Goal: Task Accomplishment & Management: Use online tool/utility

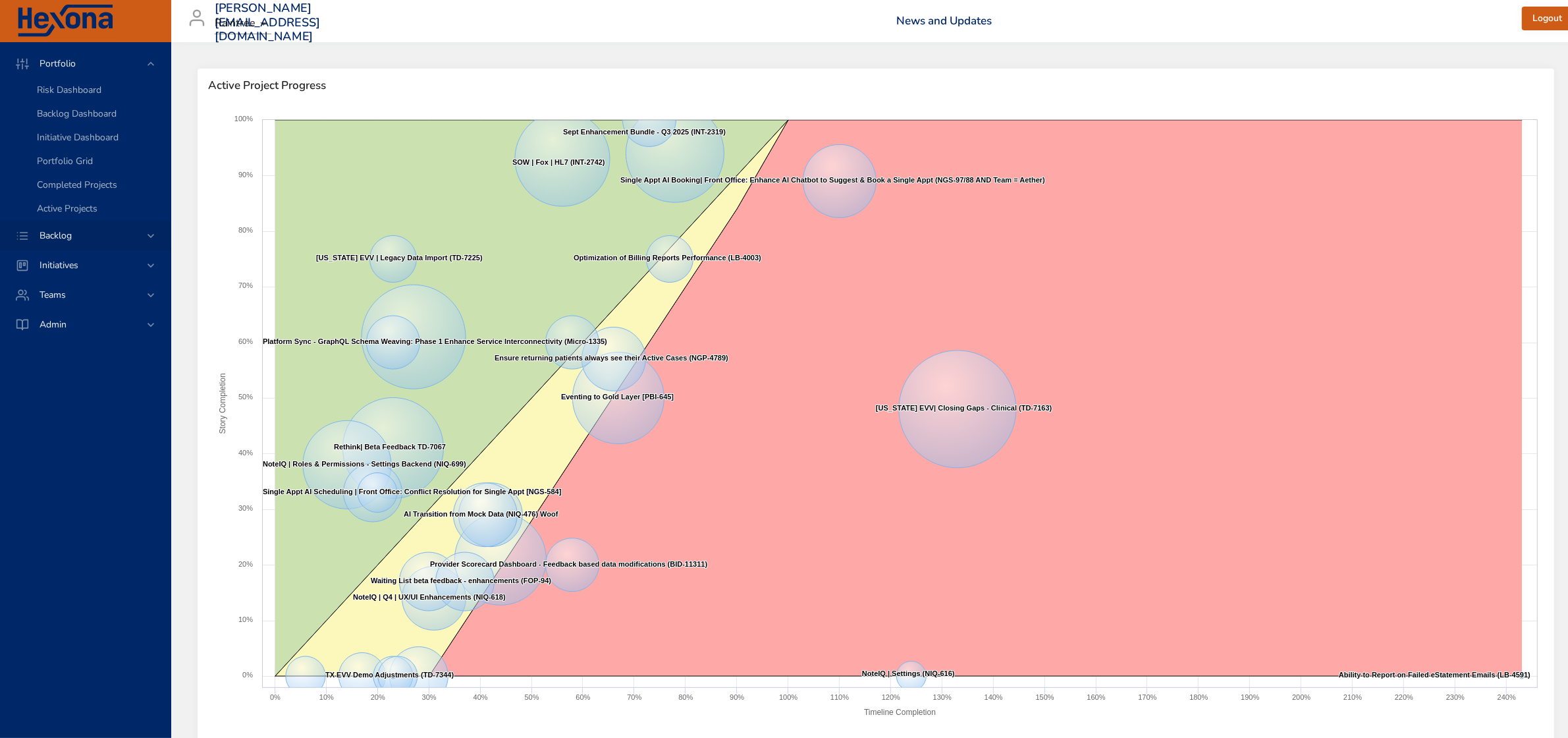
click at [81, 234] on span "Backlog" at bounding box center [55, 235] width 53 height 13
click at [74, 166] on span "Initiatives" at bounding box center [58, 170] width 60 height 13
click at [66, 96] on span "Backlog" at bounding box center [55, 93] width 53 height 13
click at [70, 119] on span "Backlog Details" at bounding box center [68, 119] width 63 height 13
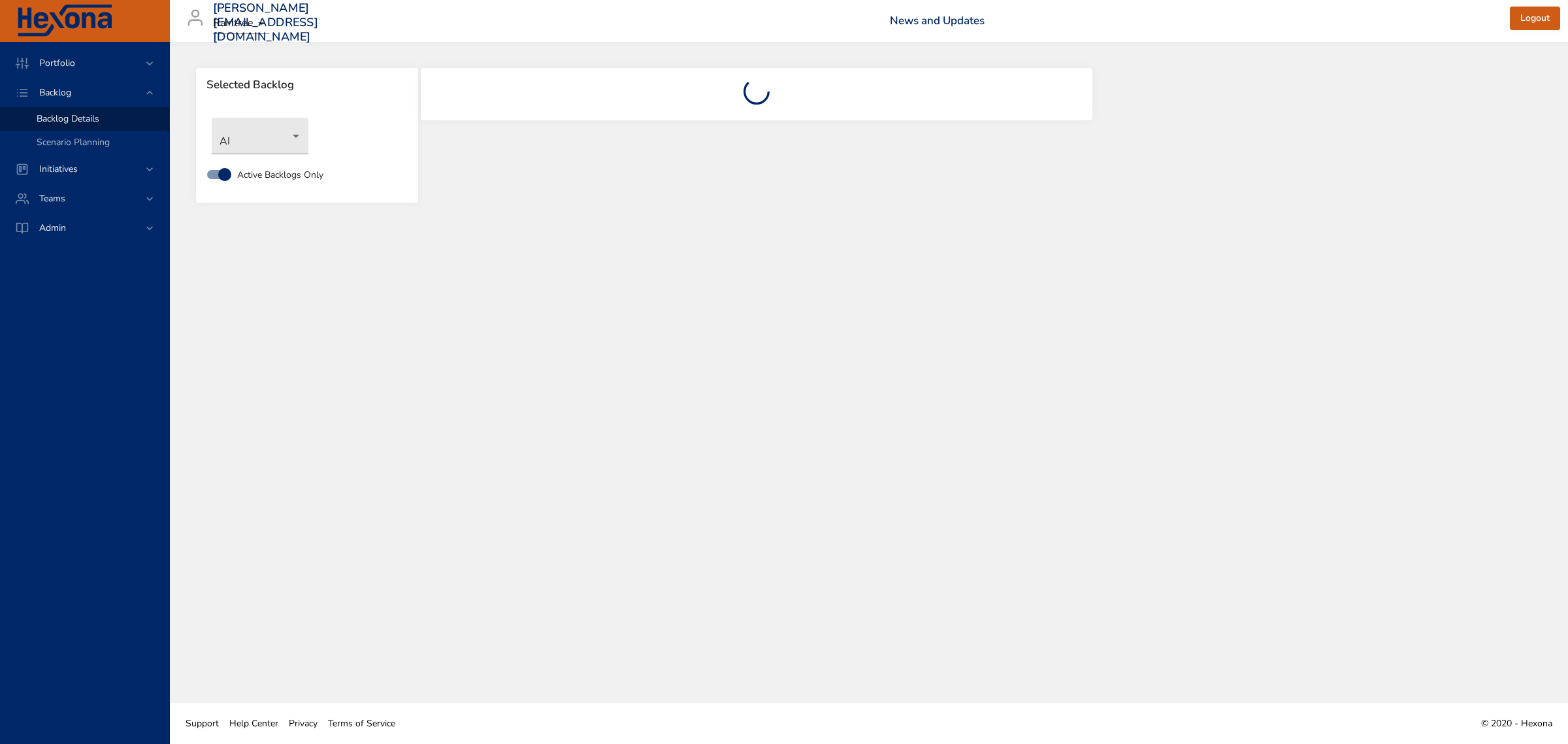
click at [294, 126] on body "Portfolio Backlog Backlog Details Scenario Planning Initiatives Teams Admin [PE…" at bounding box center [784, 372] width 1568 height 744
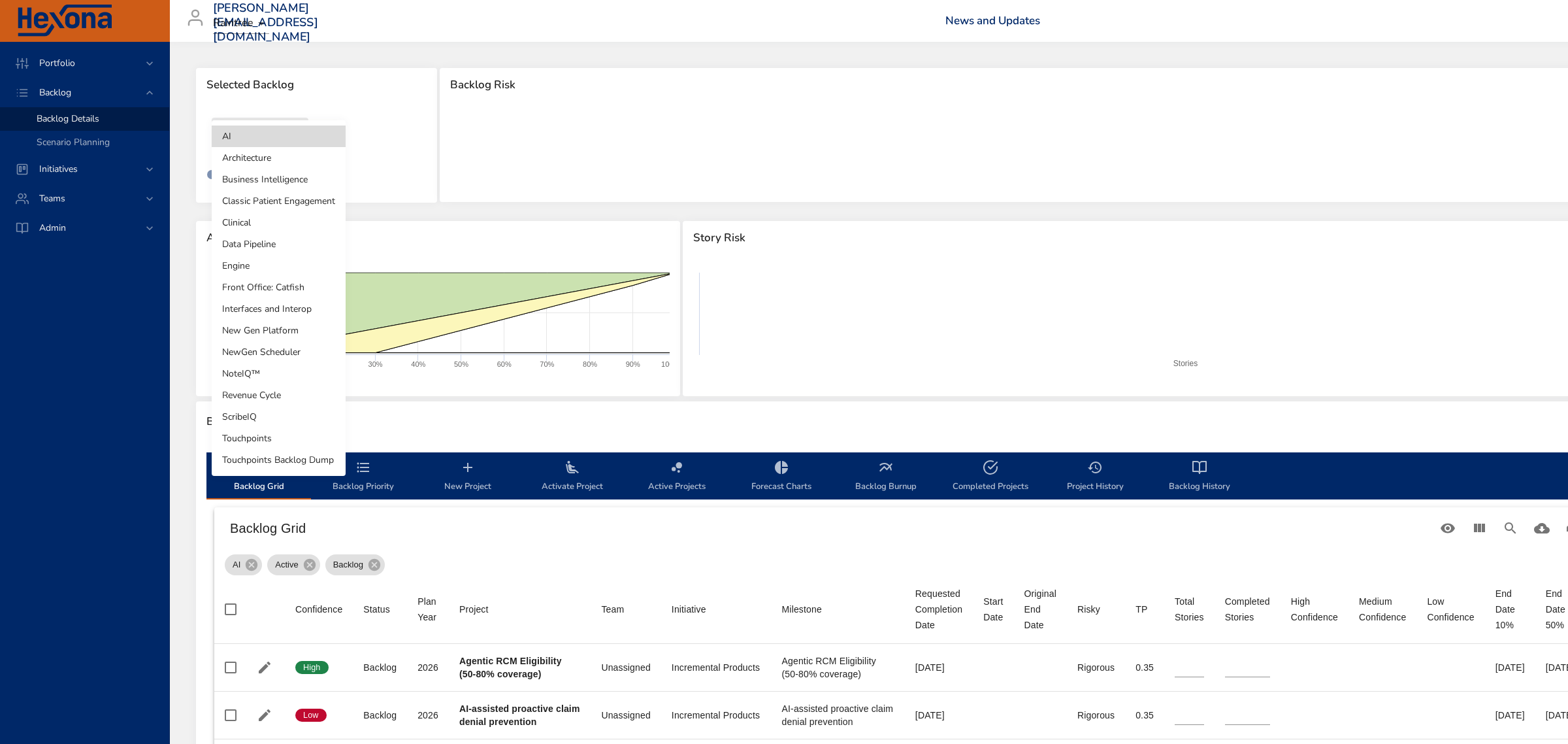
click at [262, 327] on li "New Gen Platform" at bounding box center [278, 330] width 134 height 22
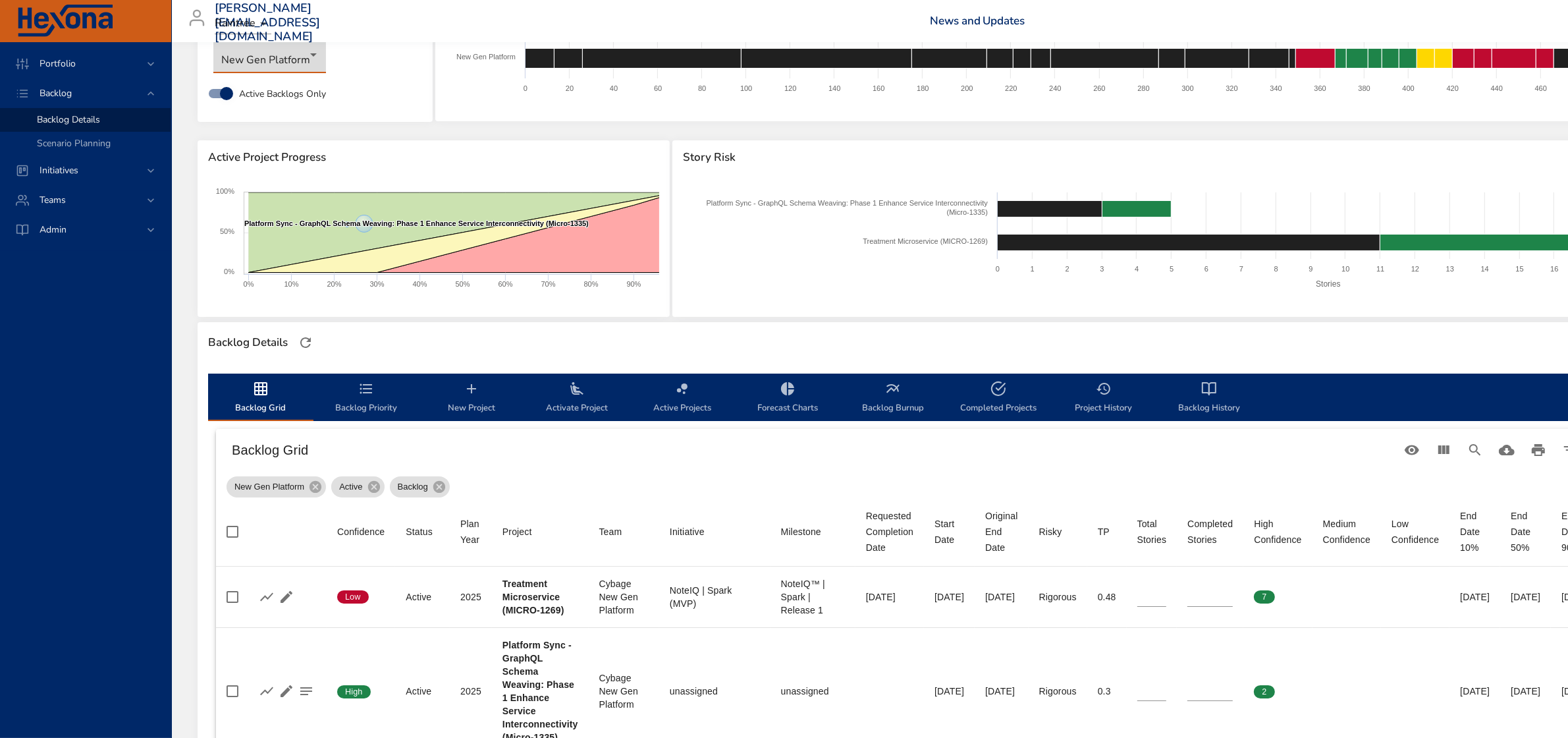
scroll to position [165, 0]
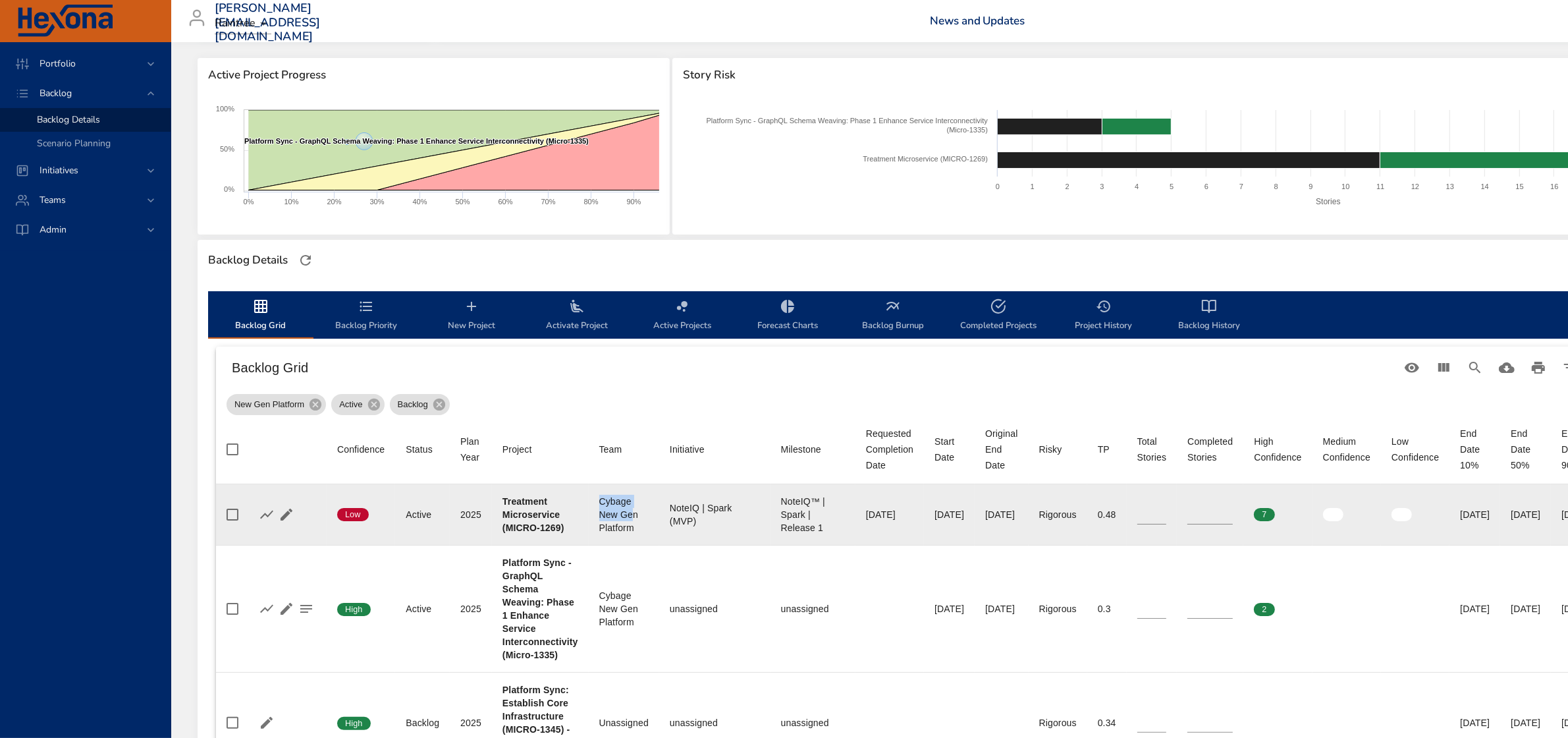
drag, startPoint x: 600, startPoint y: 502, endPoint x: 633, endPoint y: 519, distance: 37.1
click at [633, 519] on div "Cybage New Gen Platform" at bounding box center [624, 515] width 49 height 40
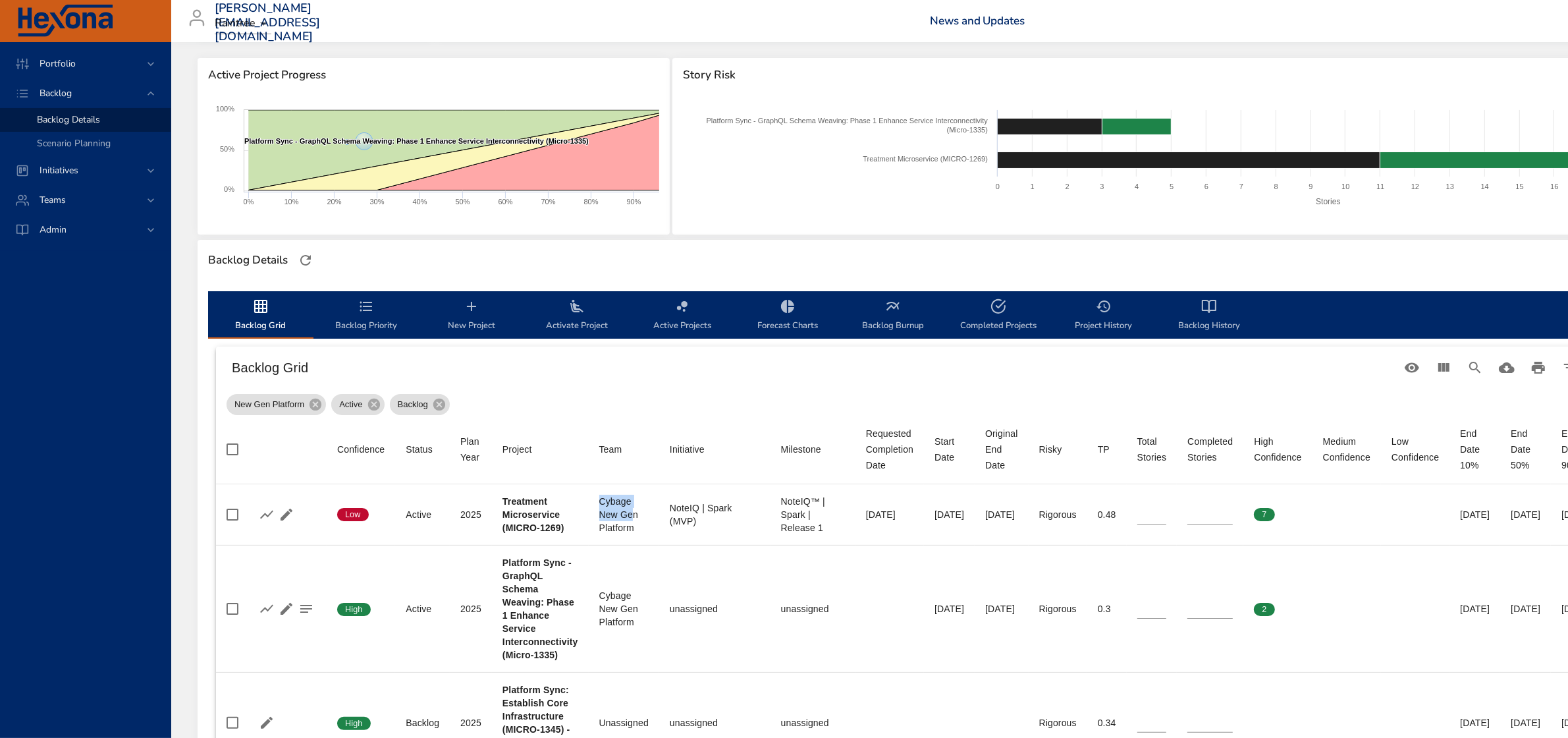
scroll to position [0, 0]
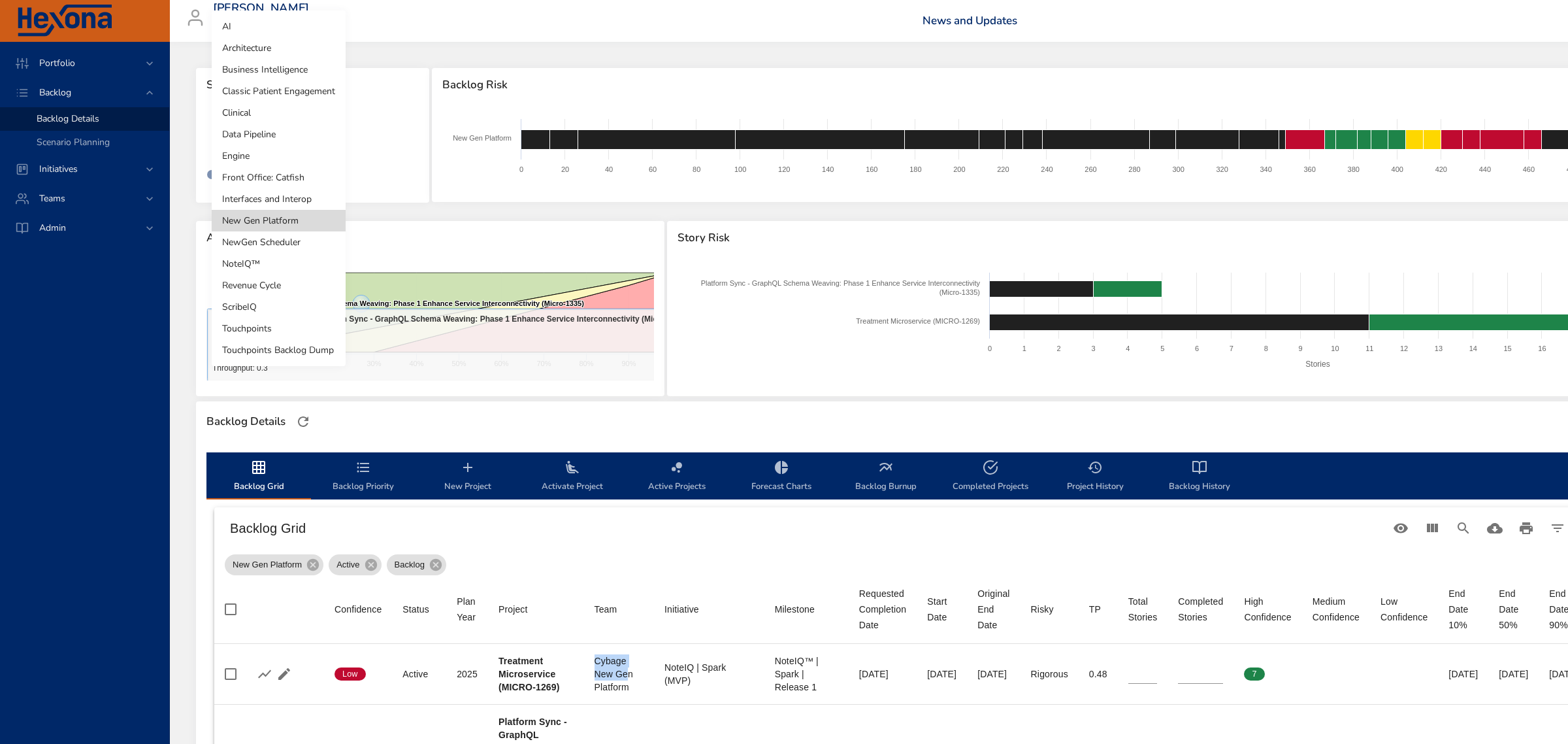
click at [292, 145] on body "Portfolio Backlog Backlog Details Scenario Planning Initiatives Teams Admin fau…" at bounding box center [784, 372] width 1568 height 744
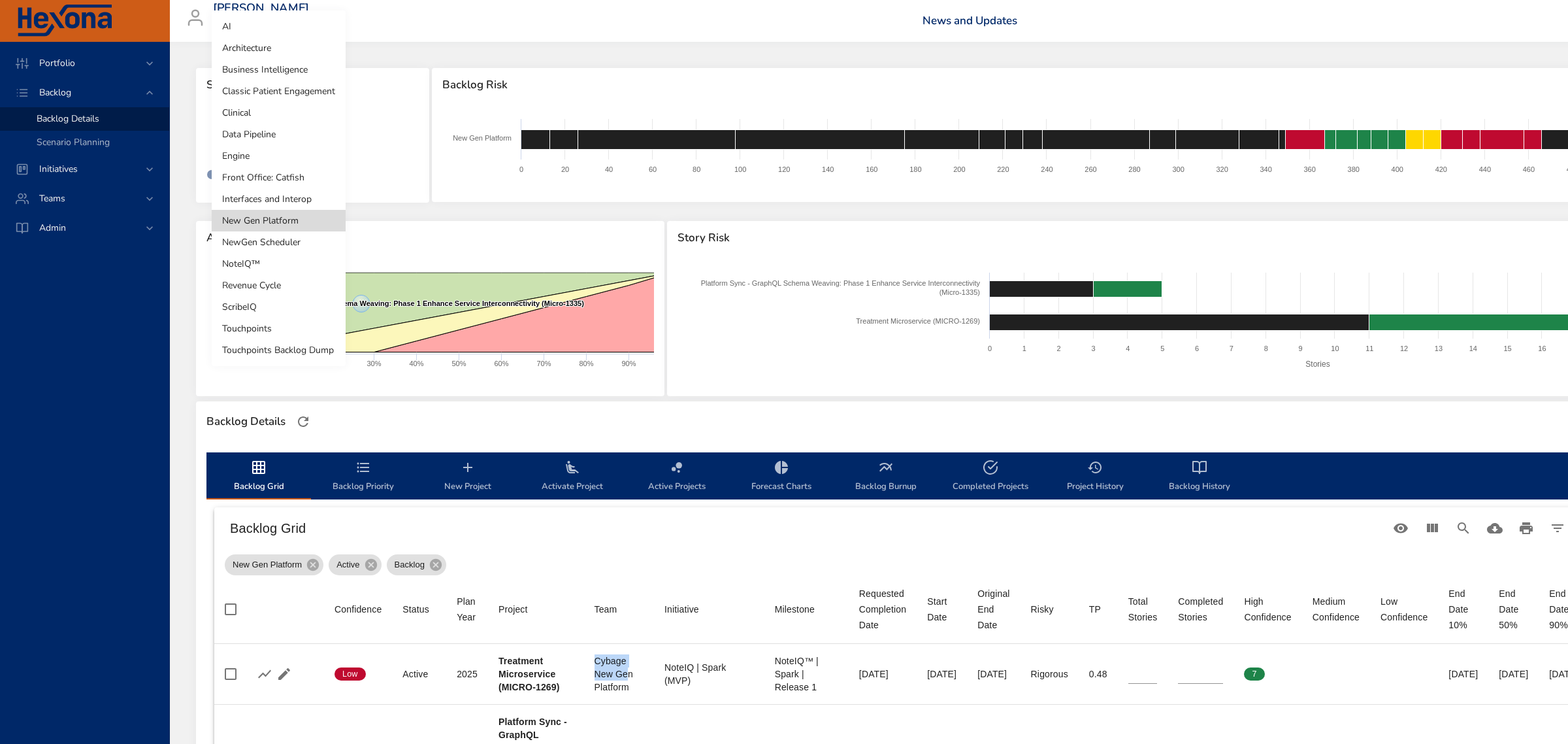
click at [286, 238] on li "NewGen Scheduler" at bounding box center [278, 243] width 134 height 22
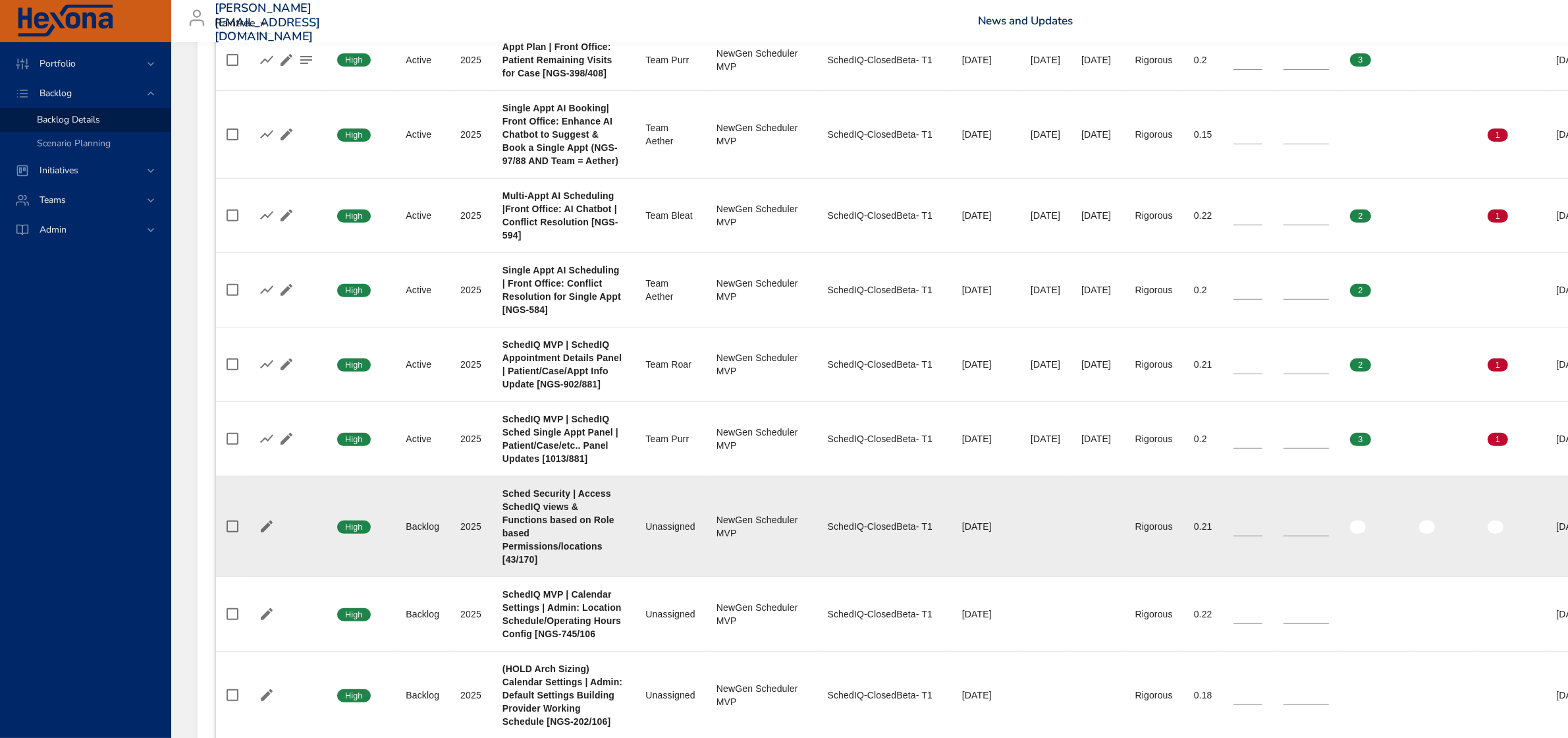
scroll to position [658, 0]
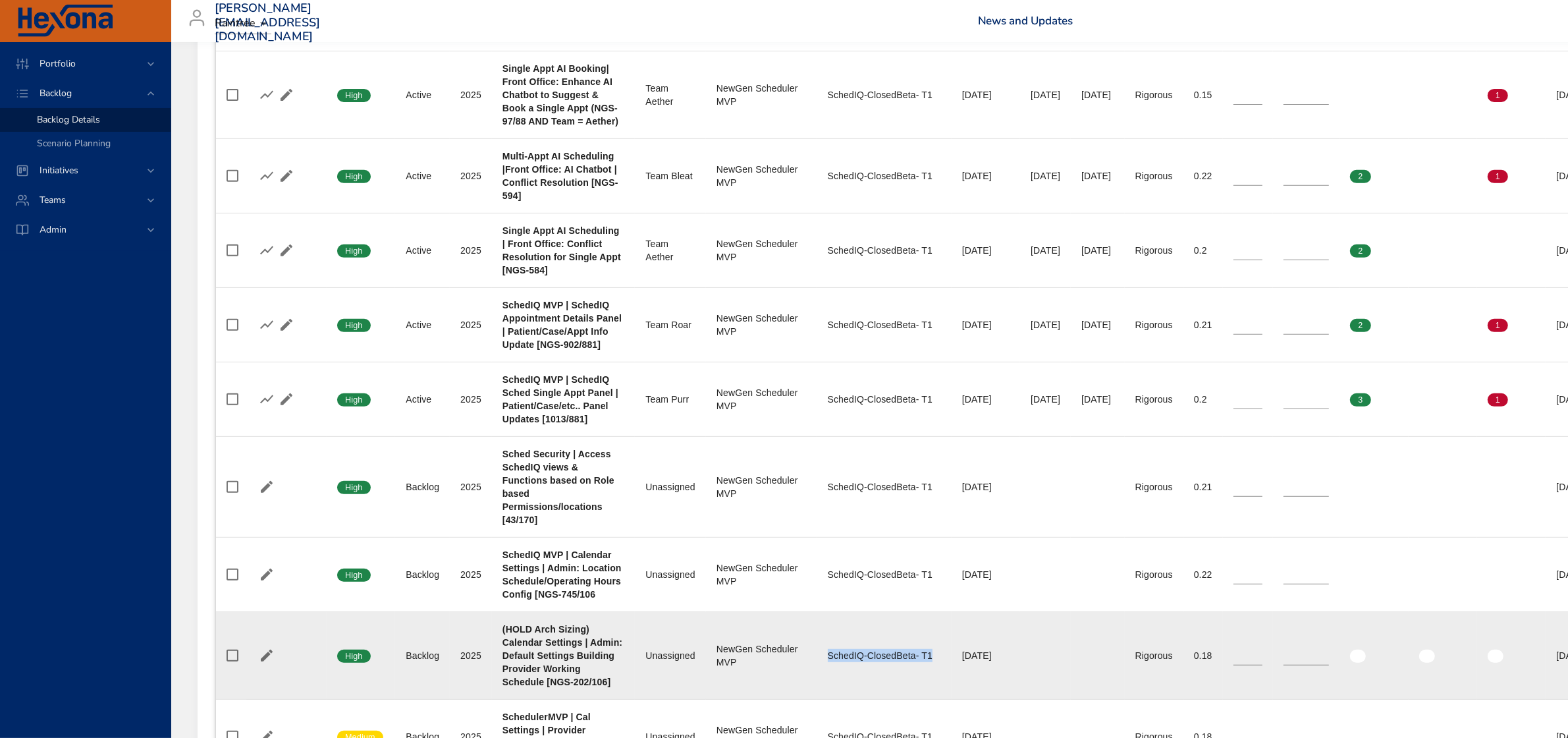
drag, startPoint x: 821, startPoint y: 658, endPoint x: 937, endPoint y: 653, distance: 116.1
click at [937, 653] on td "Milestone SchedIQ-ClosedBeta- T1" at bounding box center [885, 656] width 134 height 88
copy div "SchedIQ-ClosedBeta- T1"
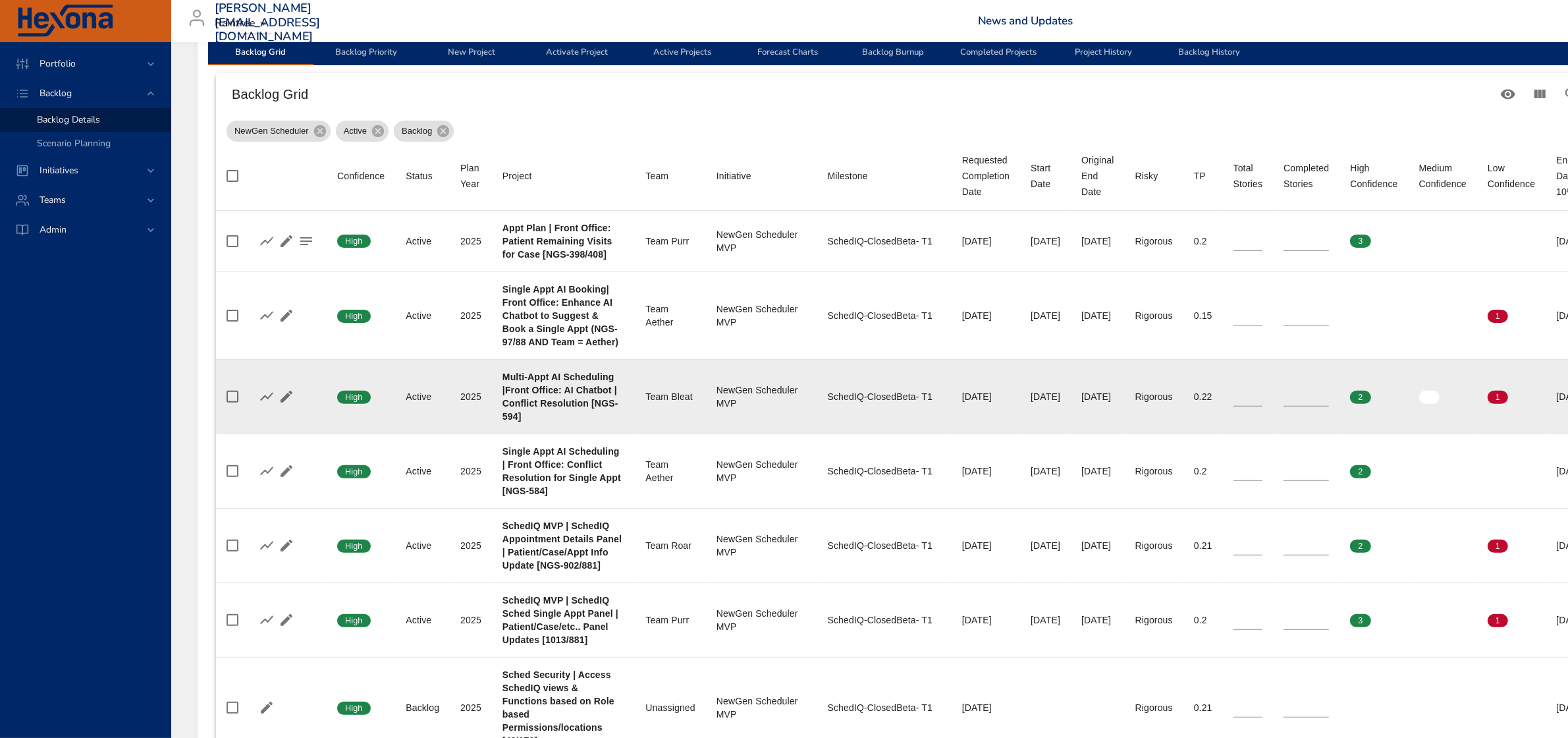
scroll to position [412, 0]
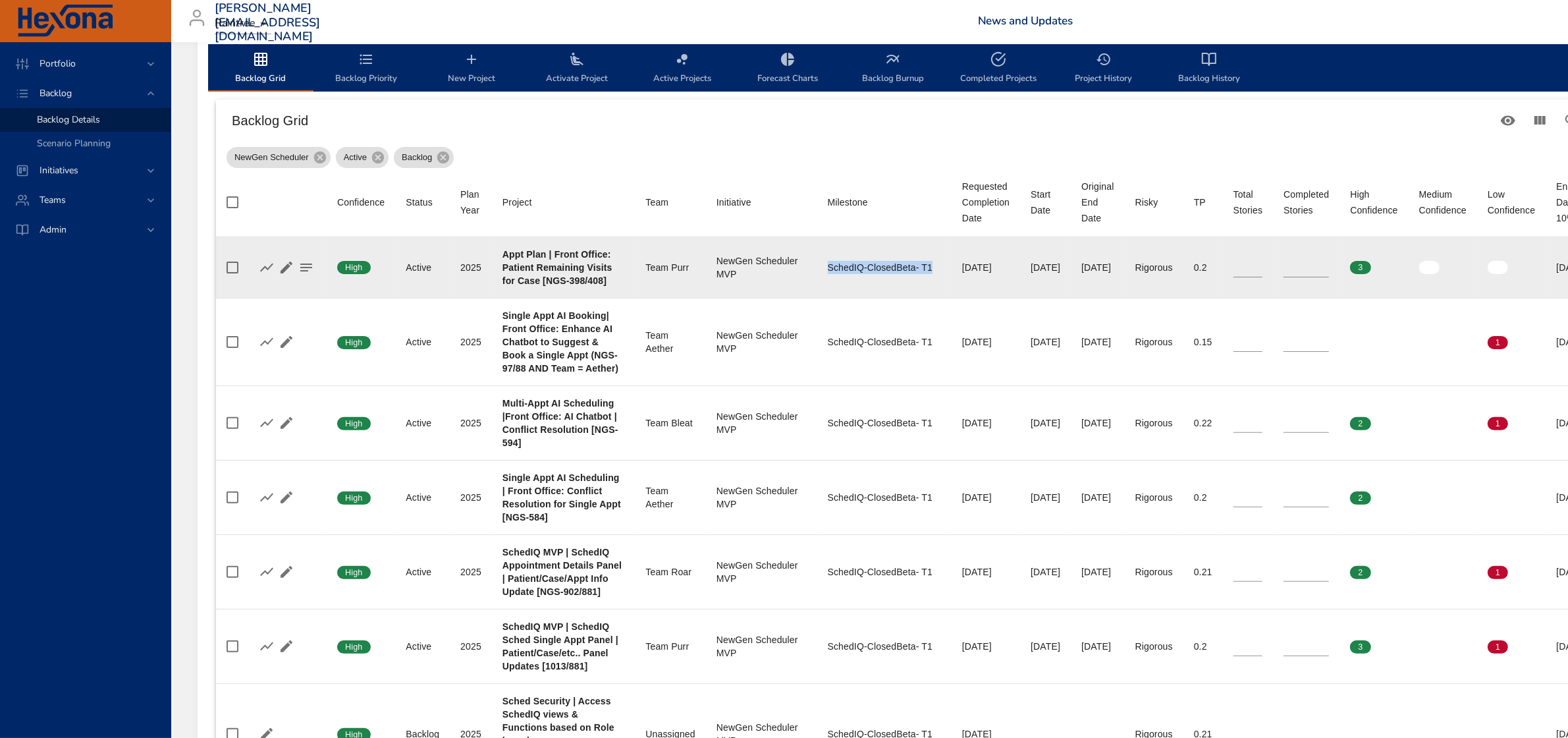
drag, startPoint x: 830, startPoint y: 267, endPoint x: 933, endPoint y: 258, distance: 103.4
click at [933, 258] on td "Milestone SchedIQ-ClosedBeta- T1" at bounding box center [885, 267] width 134 height 61
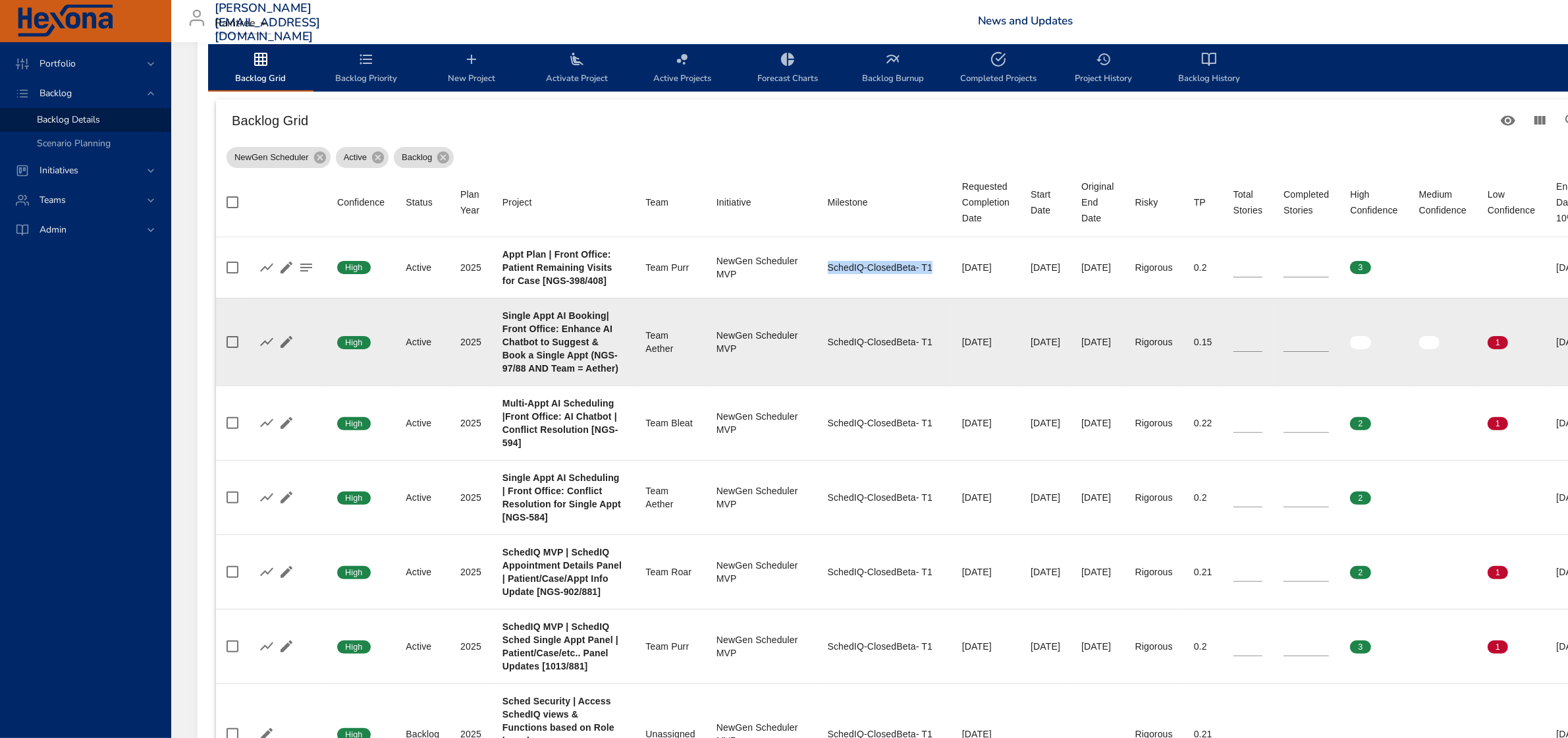
copy div "SchedIQ-ClosedBeta- T1"
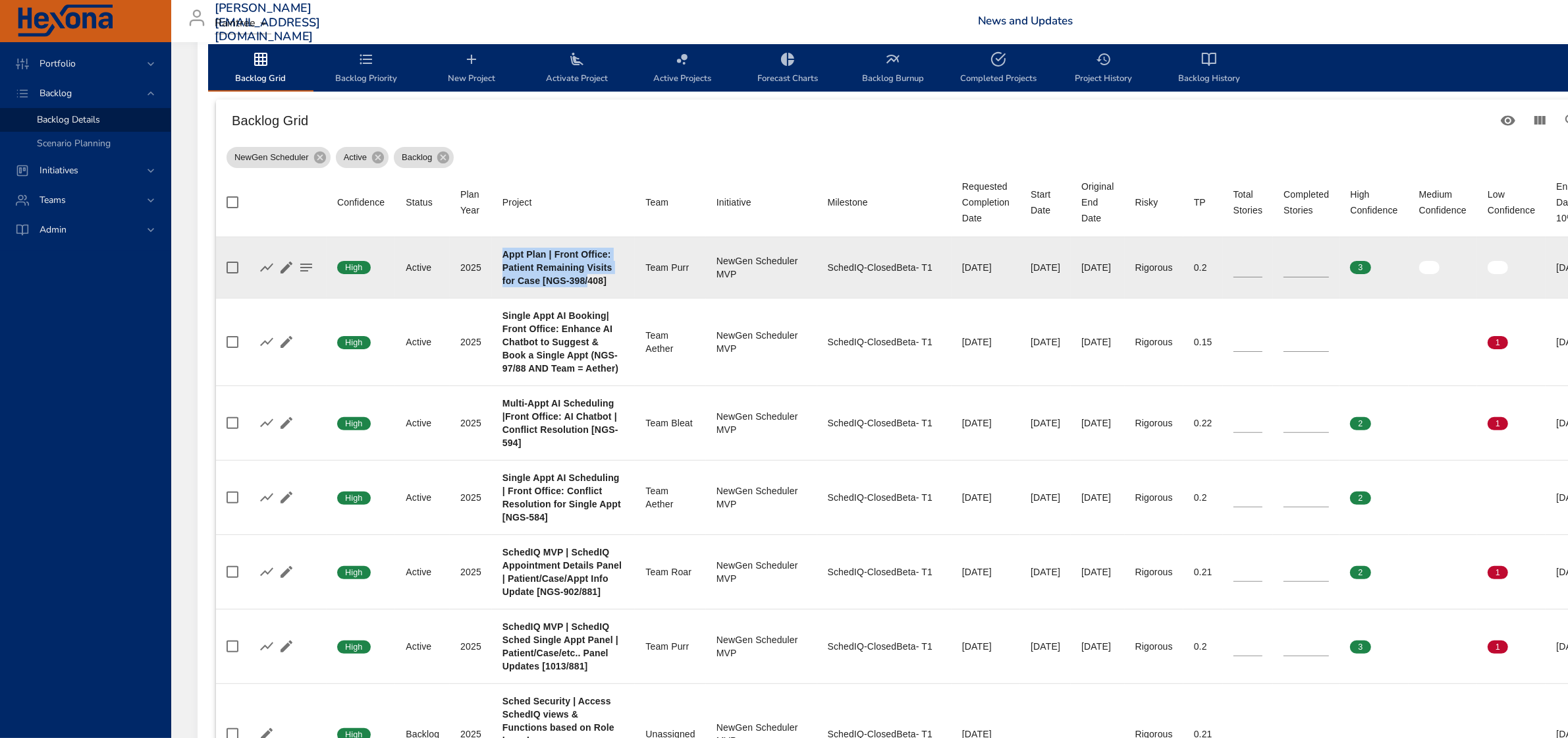
drag, startPoint x: 499, startPoint y: 255, endPoint x: 588, endPoint y: 282, distance: 93.0
click at [588, 282] on td "Project Appt Plan | Front Office: Patient Remaining Visits for Case [NGS-398/40…" at bounding box center [563, 267] width 143 height 61
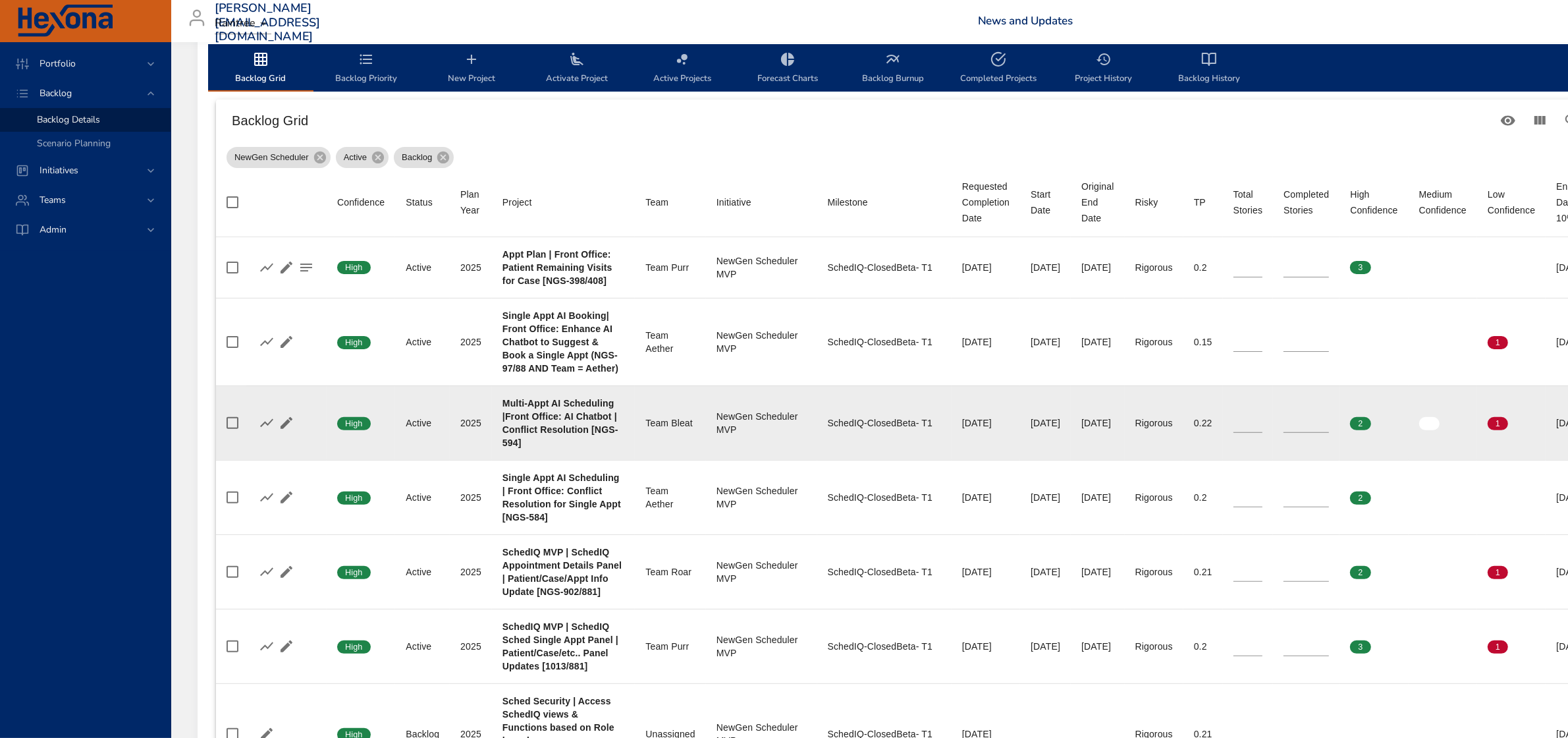
click at [601, 414] on b "Multi-Appt AI Scheduling |Front Office: AI Chatbot | Conflict Resolution [NGS-5…" at bounding box center [560, 423] width 116 height 50
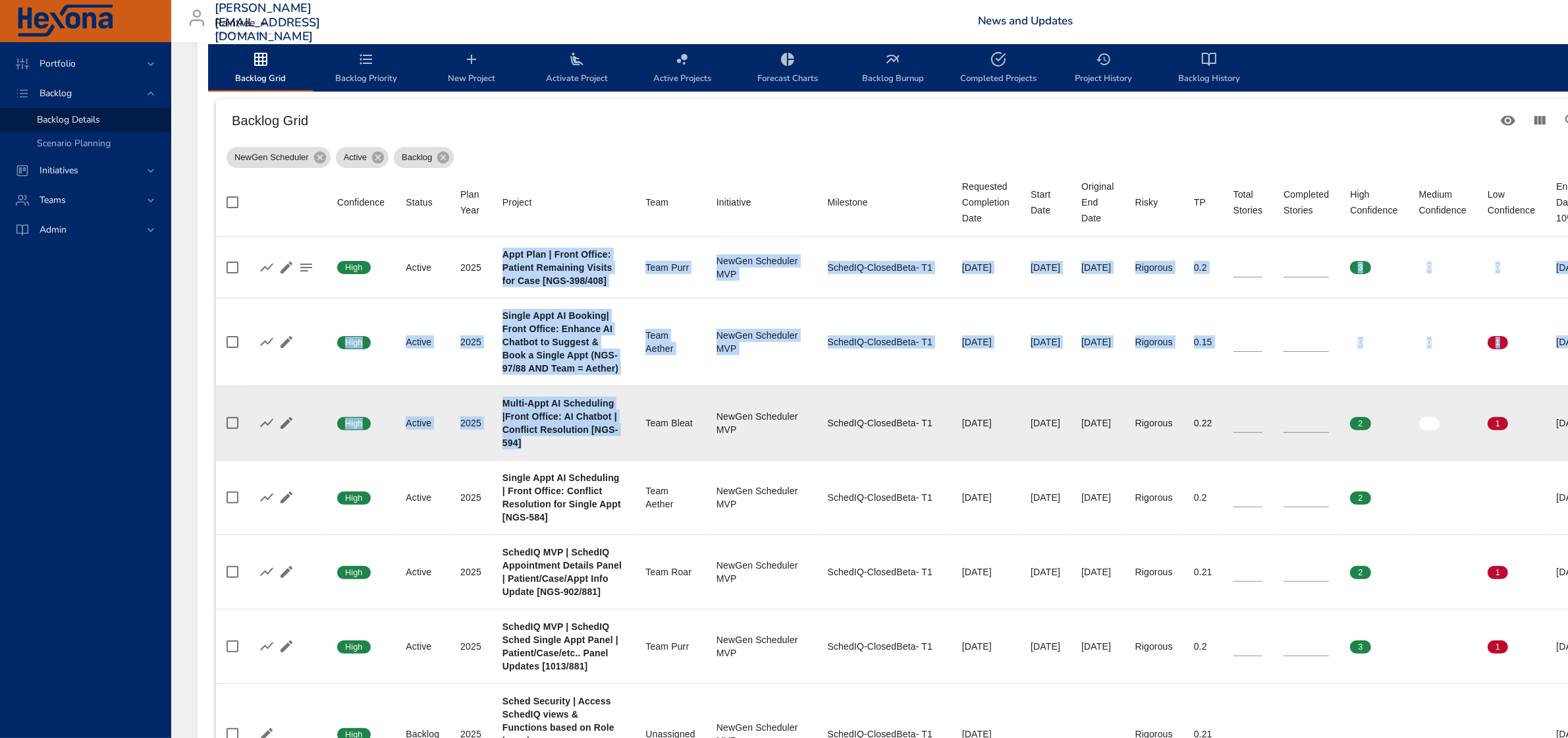
drag, startPoint x: 504, startPoint y: 253, endPoint x: 614, endPoint y: 442, distance: 218.7
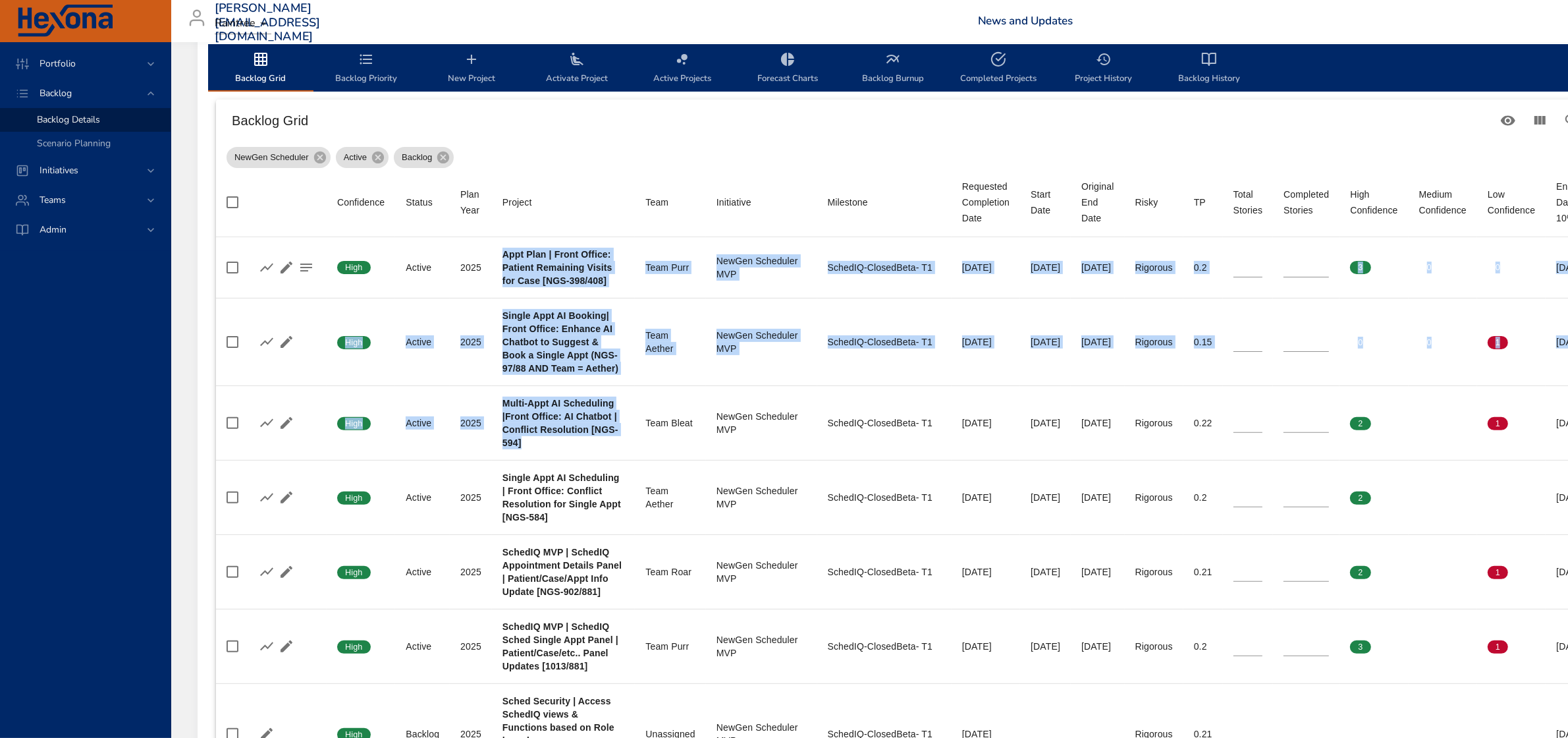
click at [584, 197] on span "Project" at bounding box center [563, 202] width 122 height 15
type input "*"
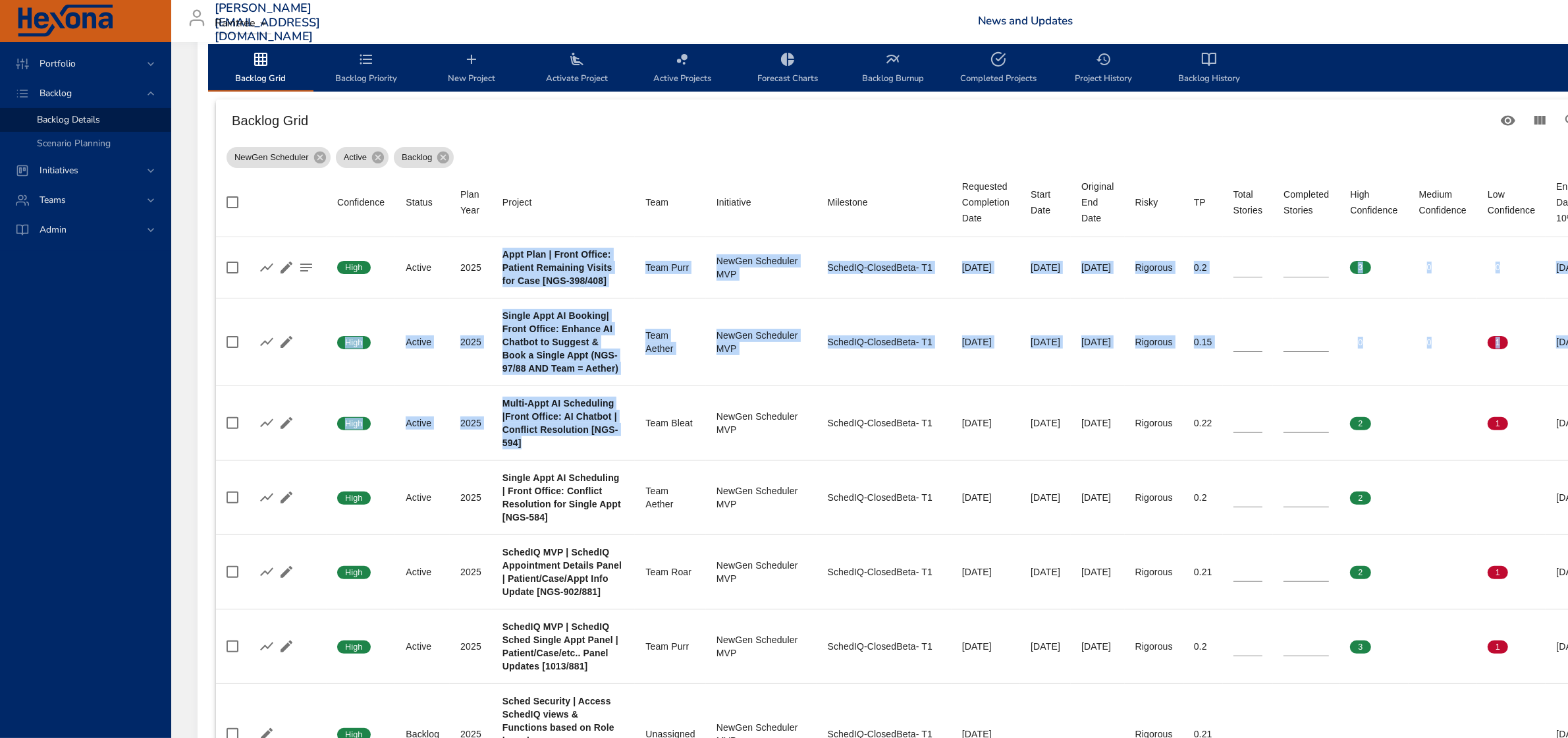
type input "*"
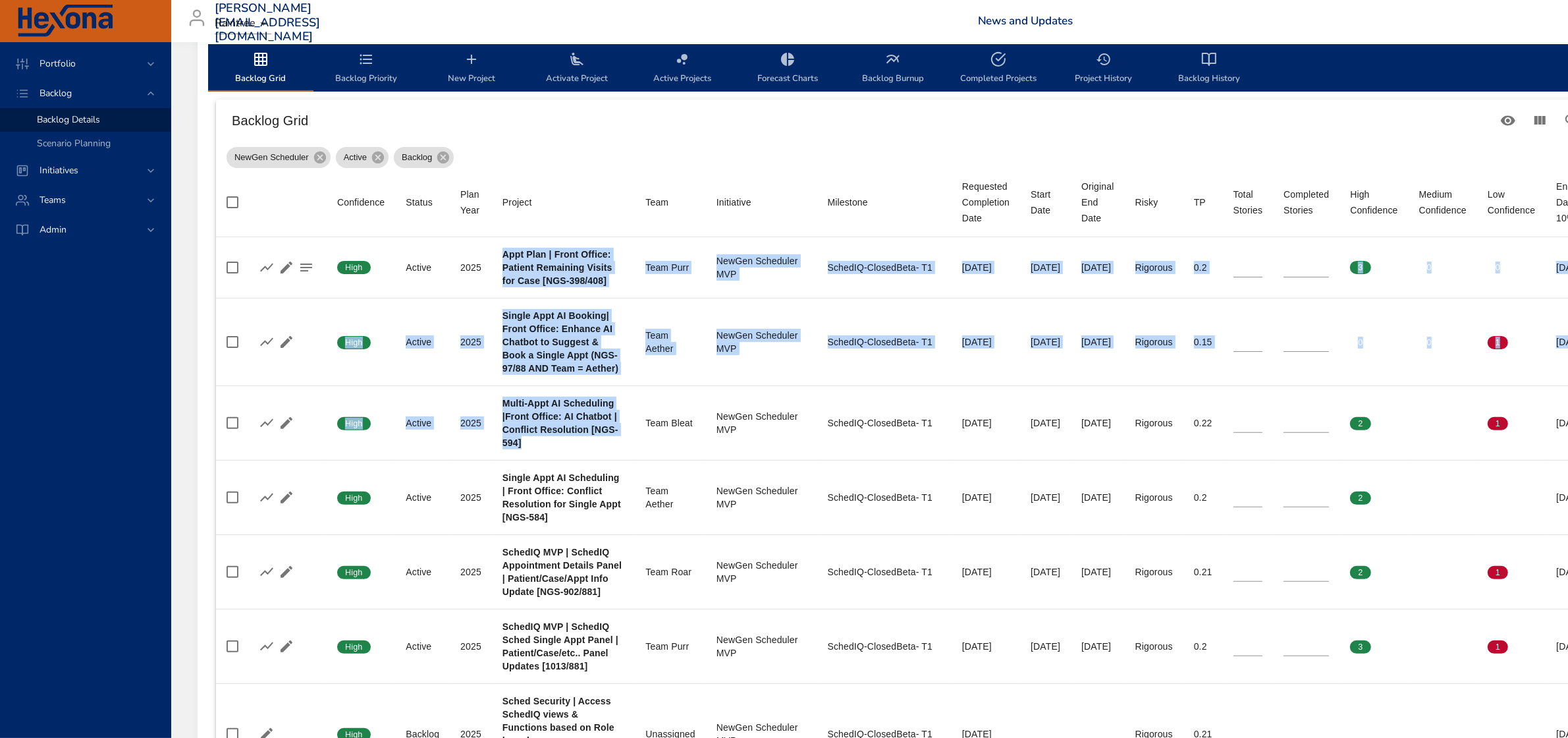
type input "*"
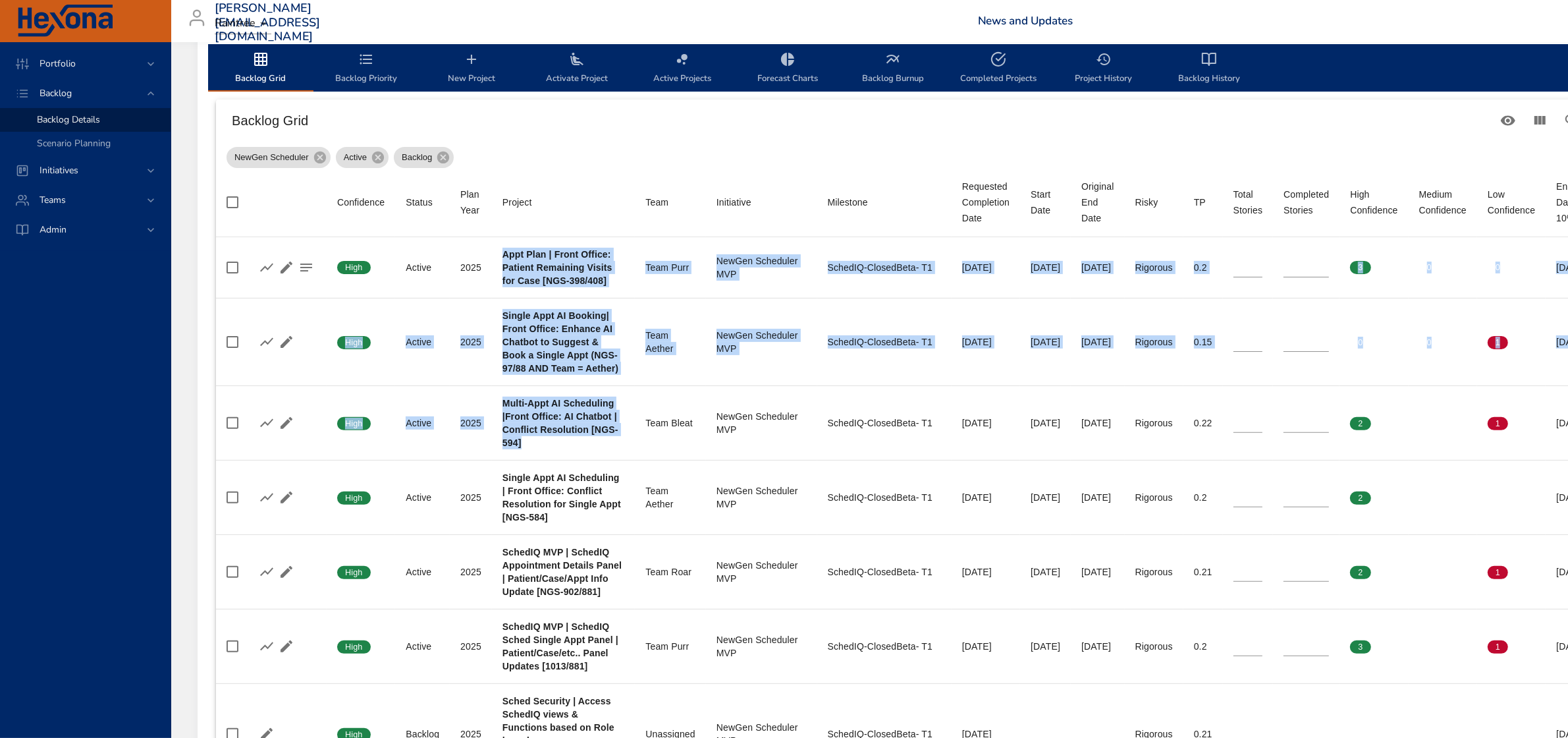
type input "*"
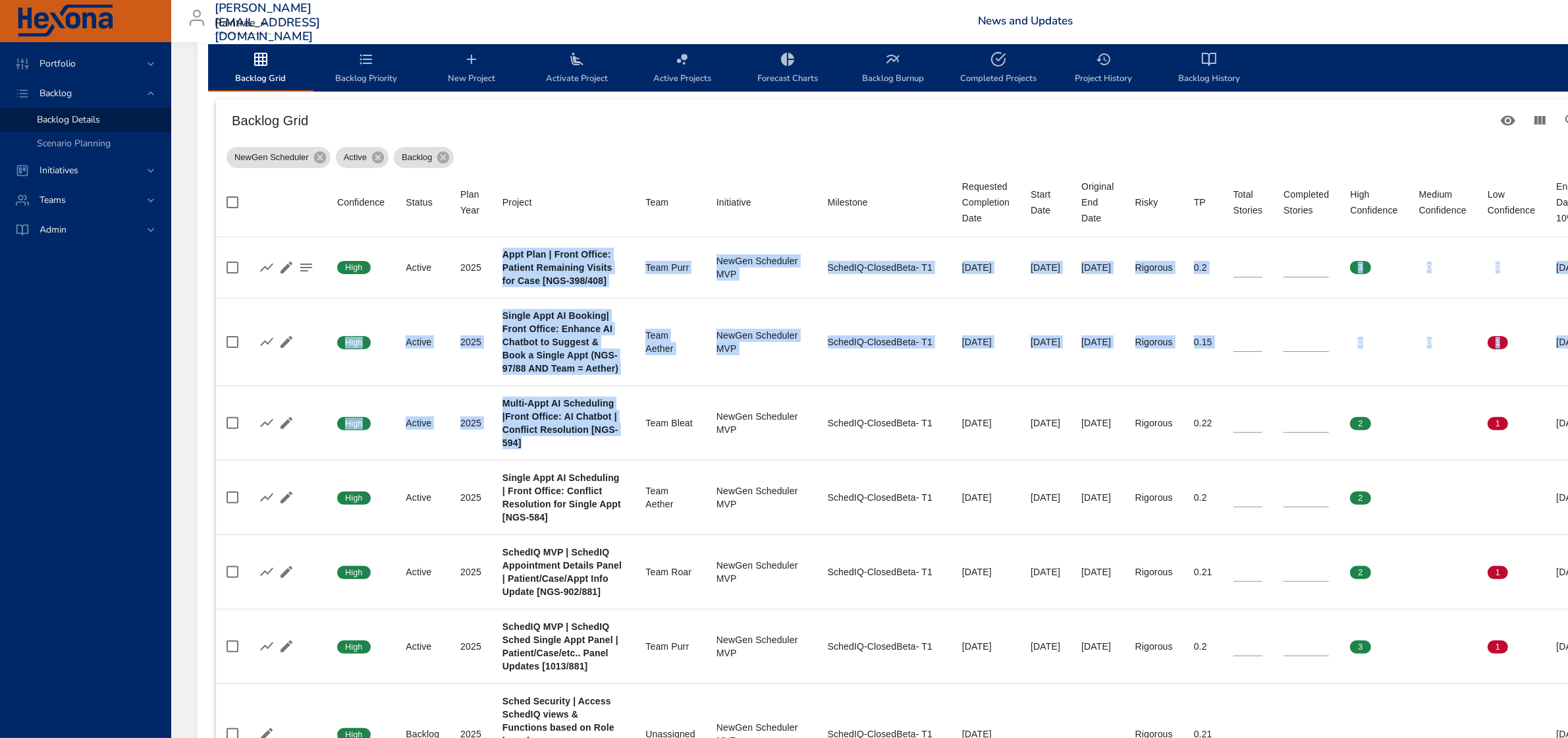
type input "*"
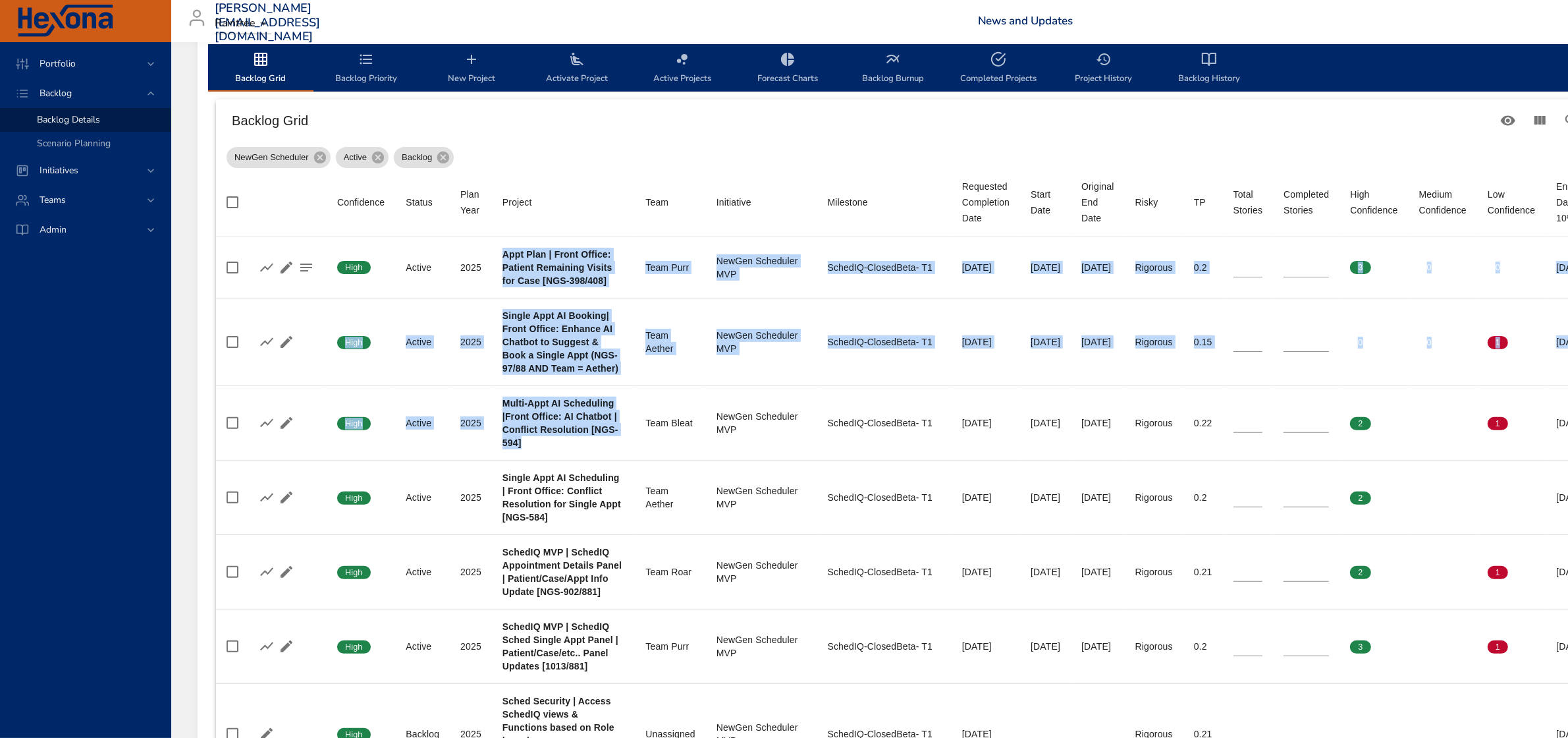
type input "*"
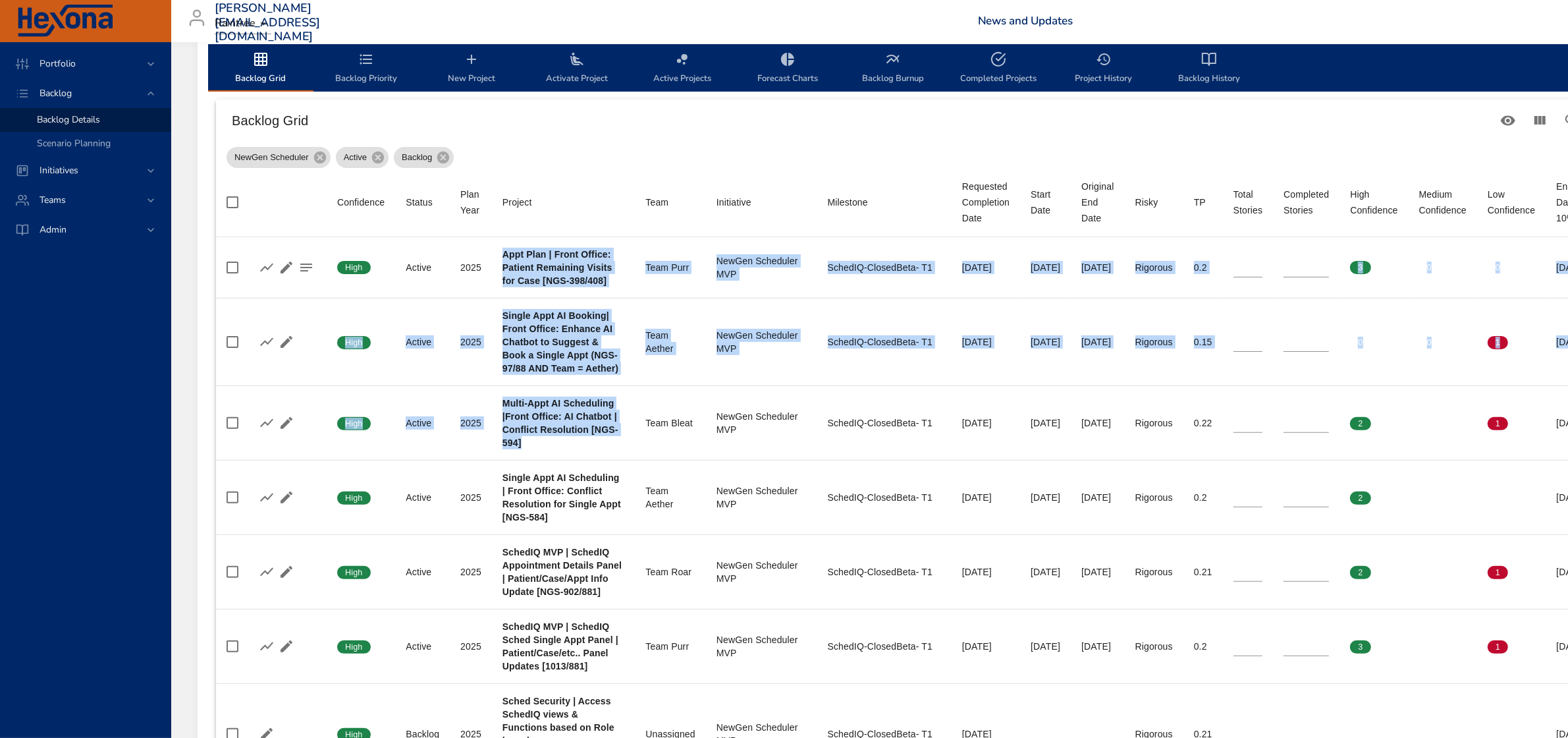
type input "*"
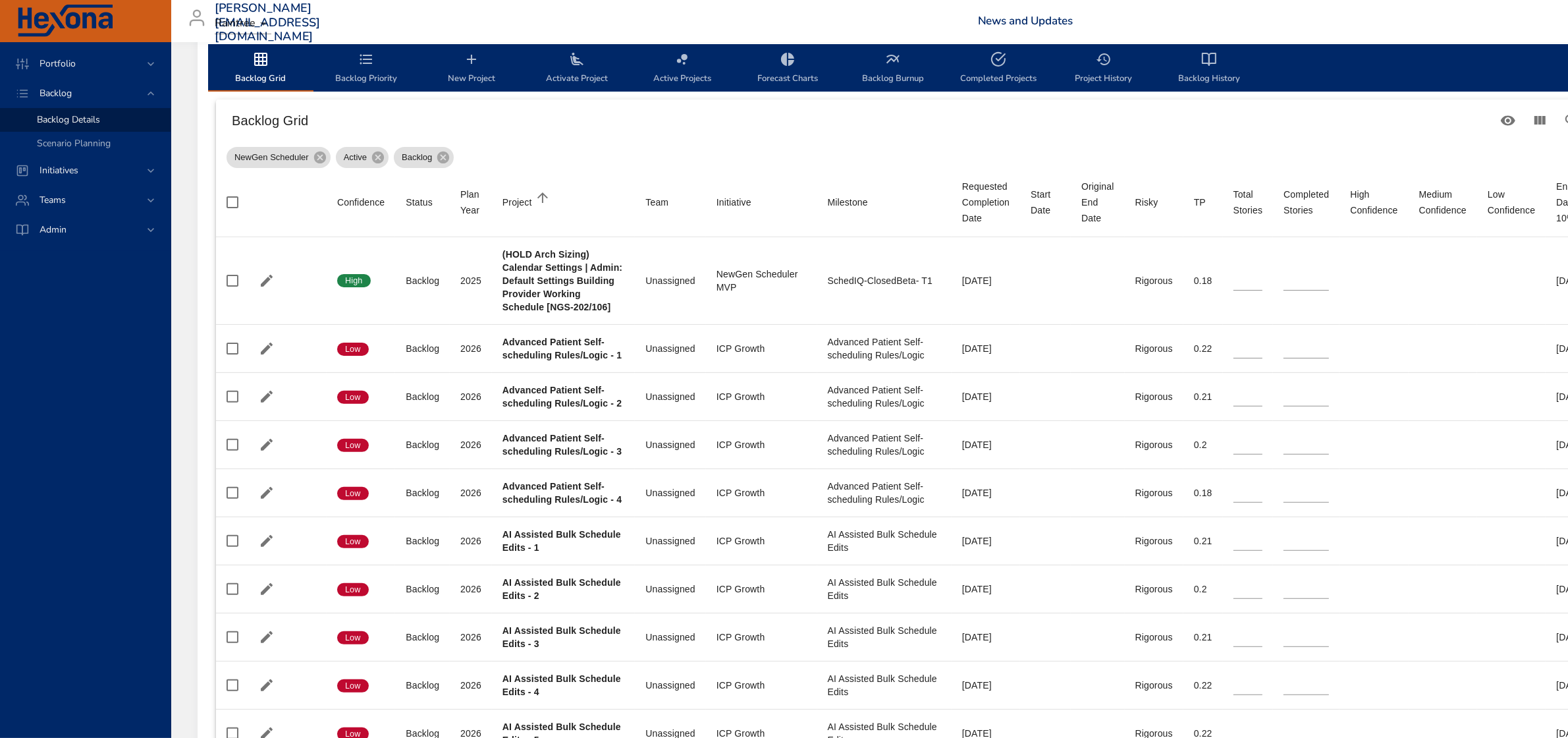
click at [623, 177] on th "Project" at bounding box center [563, 203] width 143 height 69
click at [611, 186] on th "Project" at bounding box center [563, 203] width 143 height 69
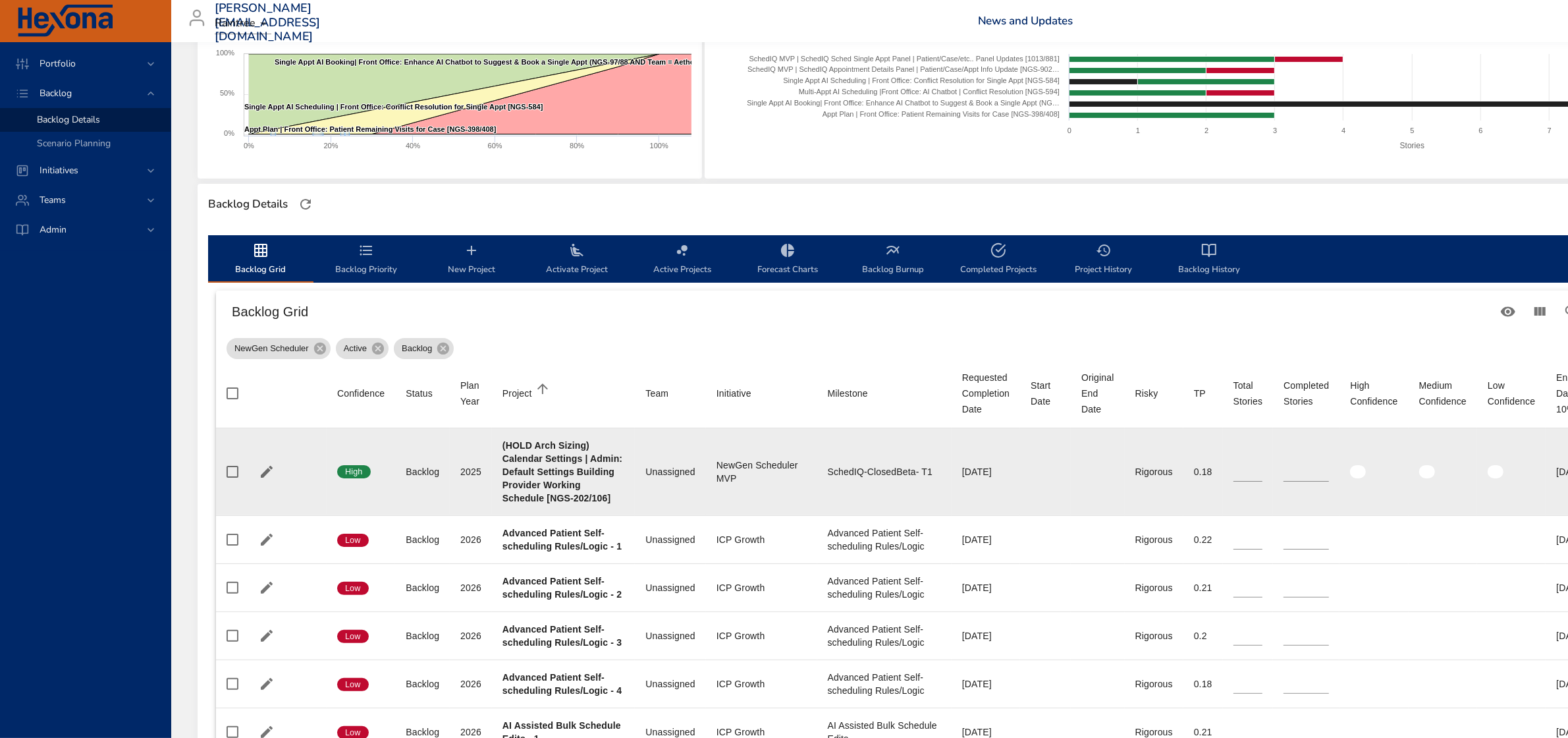
scroll to position [247, 0]
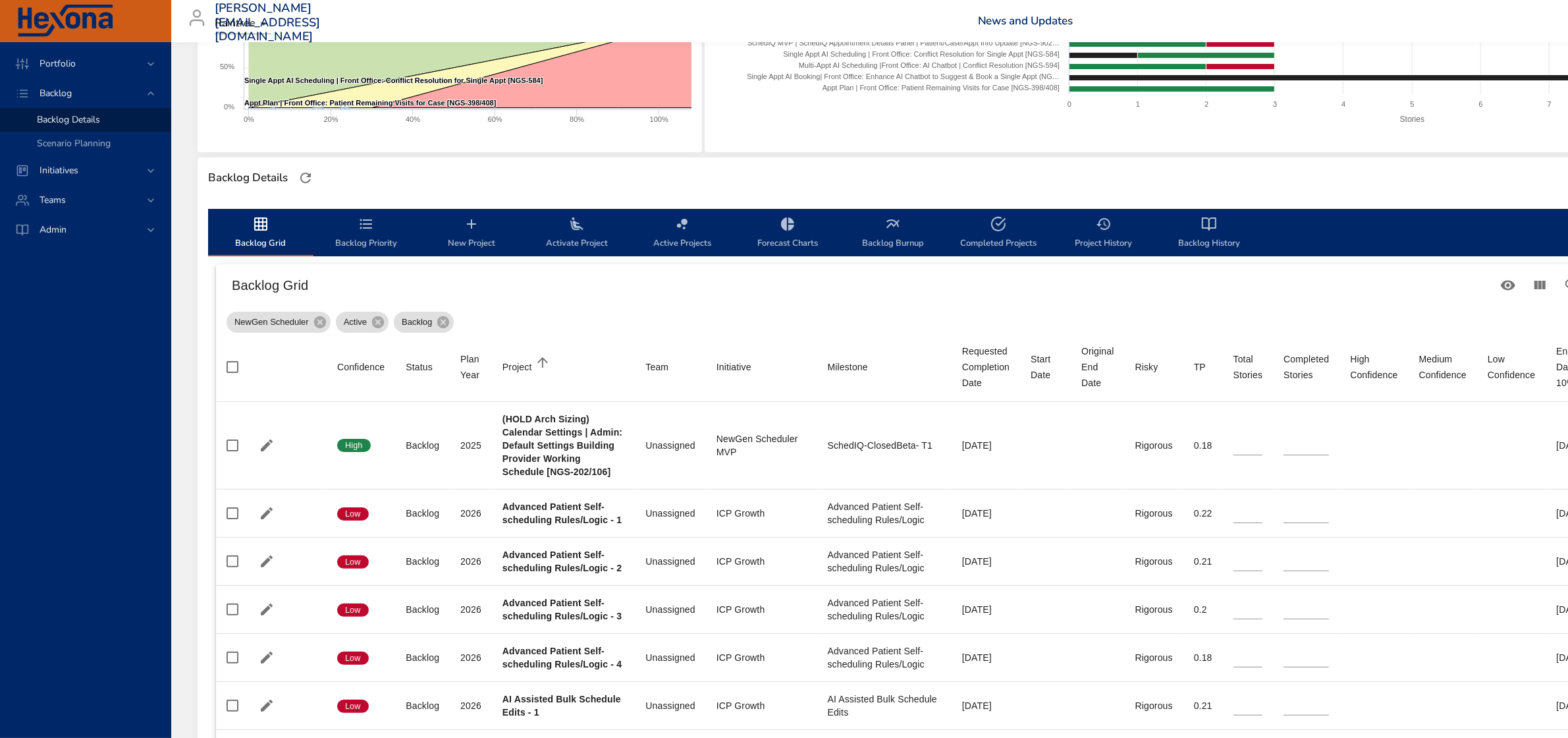
click at [259, 228] on icon "backlog-tab" at bounding box center [261, 224] width 13 height 13
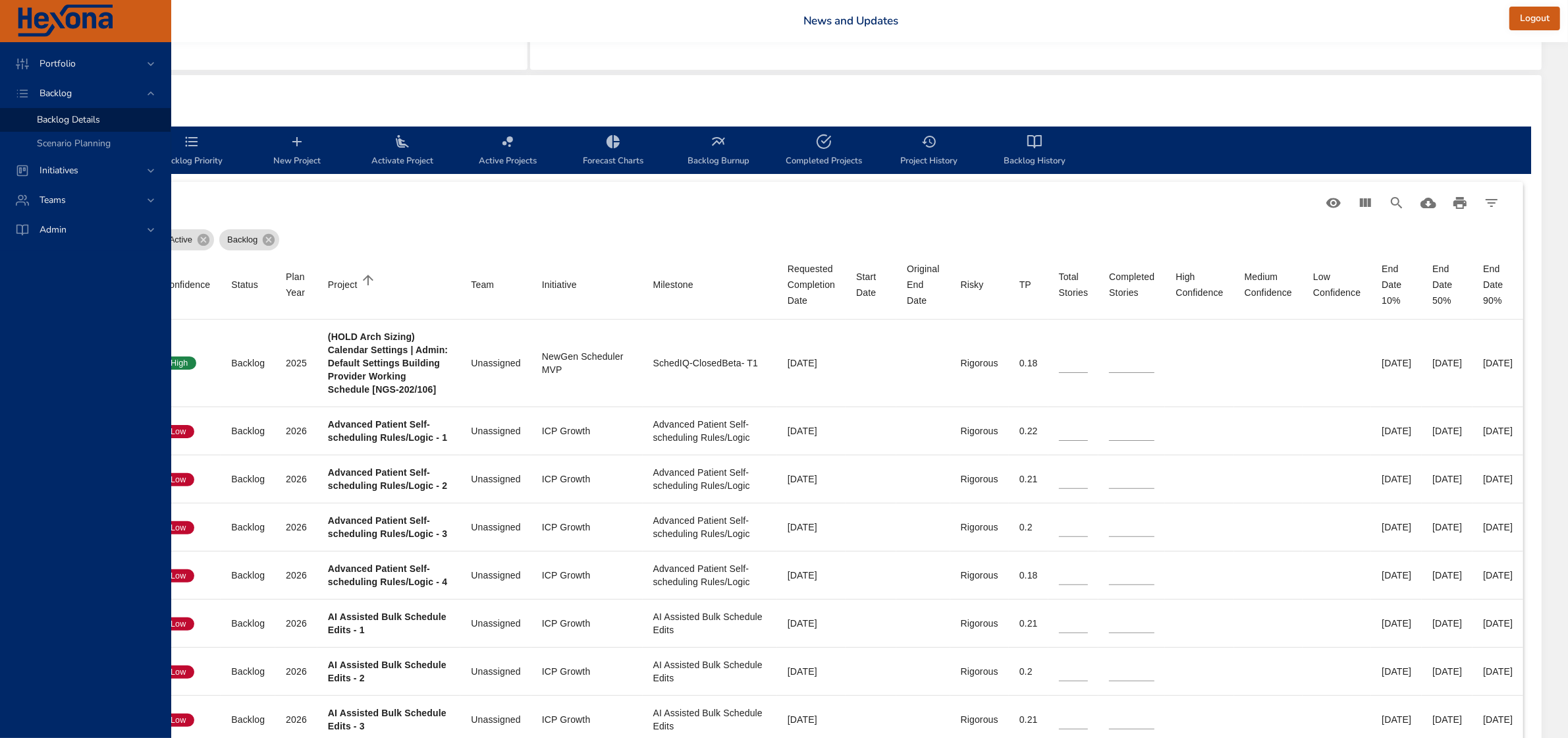
scroll to position [329, 0]
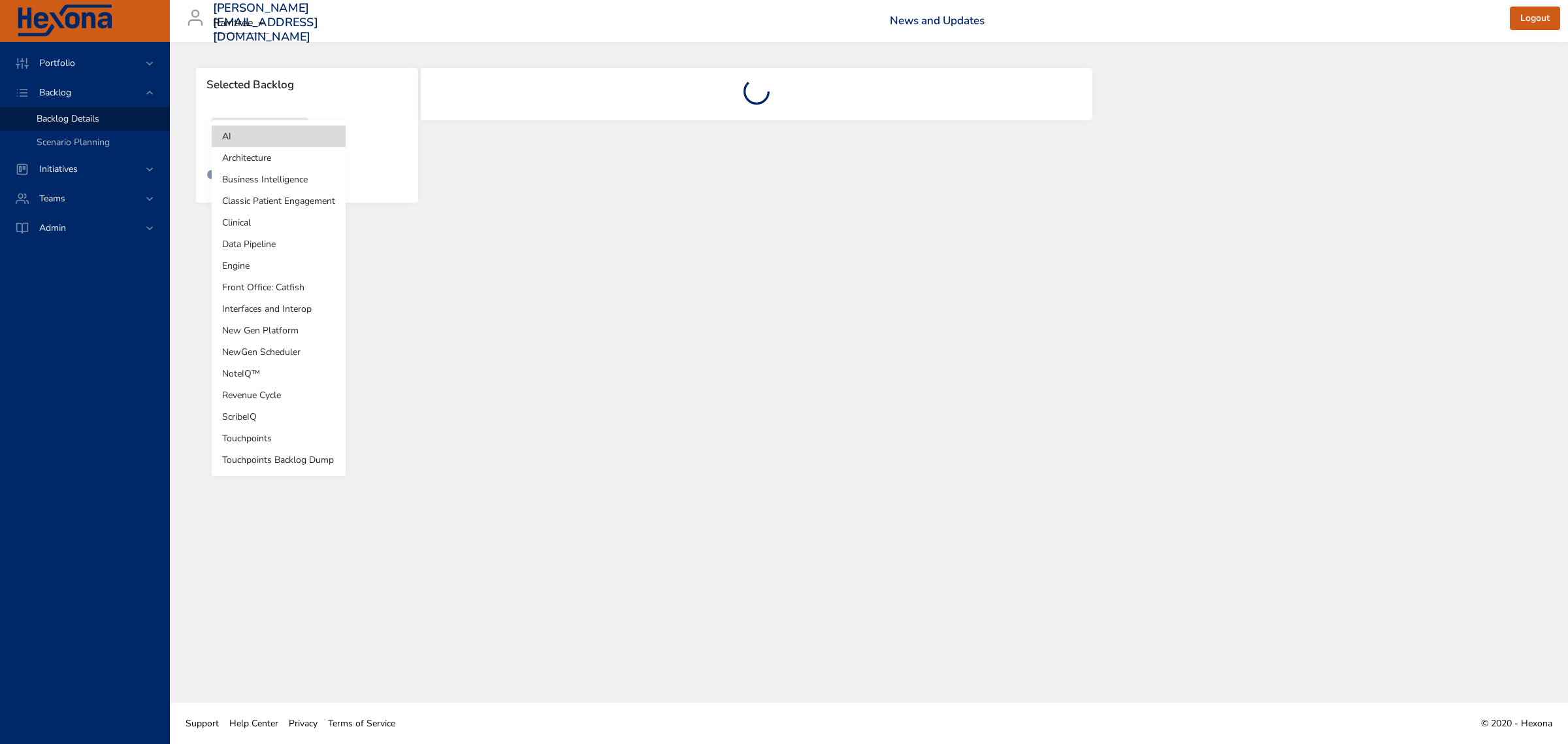
click at [240, 145] on body "Portfolio Backlog Backlog Details Scenario Planning Initiatives Teams Admin [PE…" at bounding box center [784, 372] width 1568 height 744
click at [251, 354] on li "NewGen Scheduler" at bounding box center [278, 352] width 134 height 22
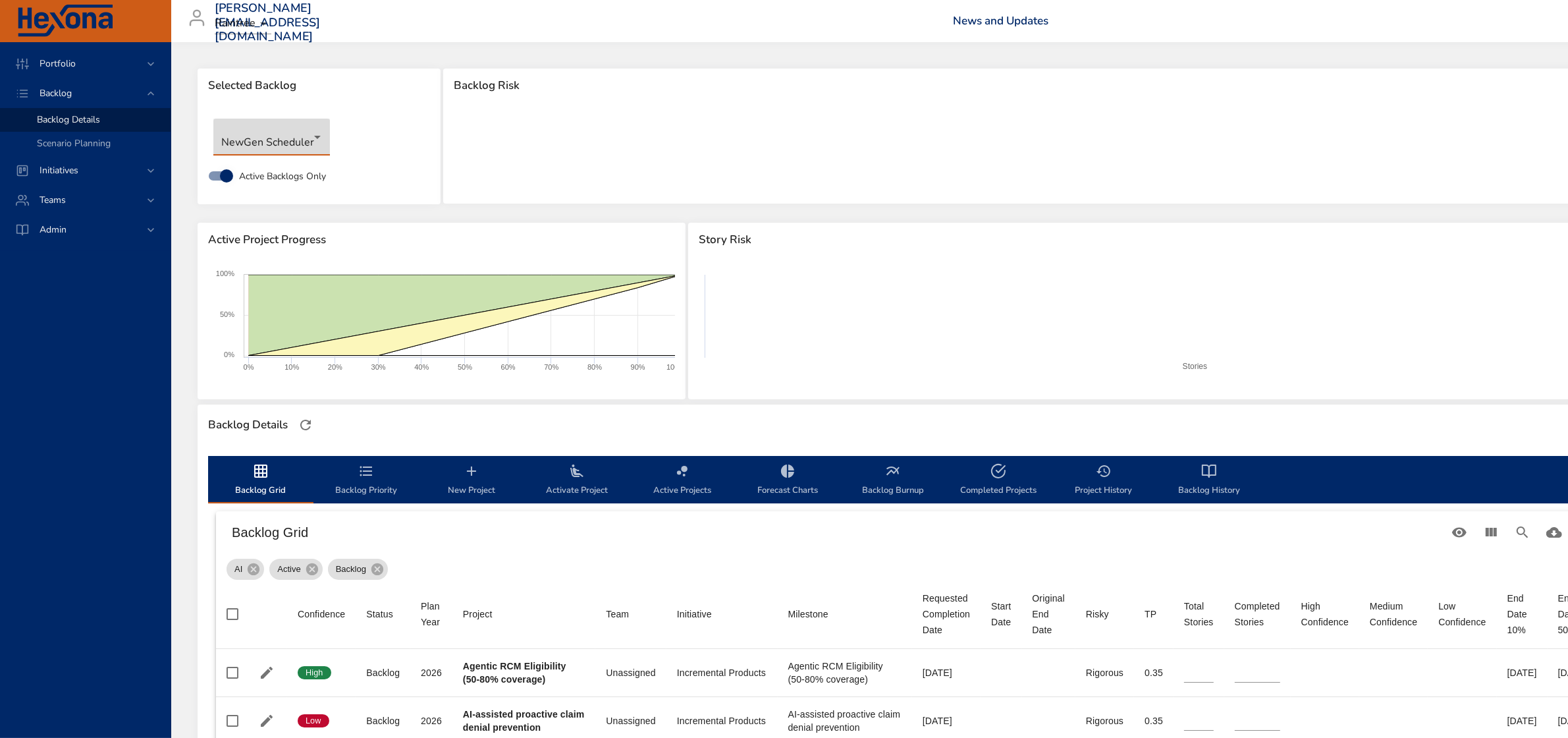
scroll to position [33, 0]
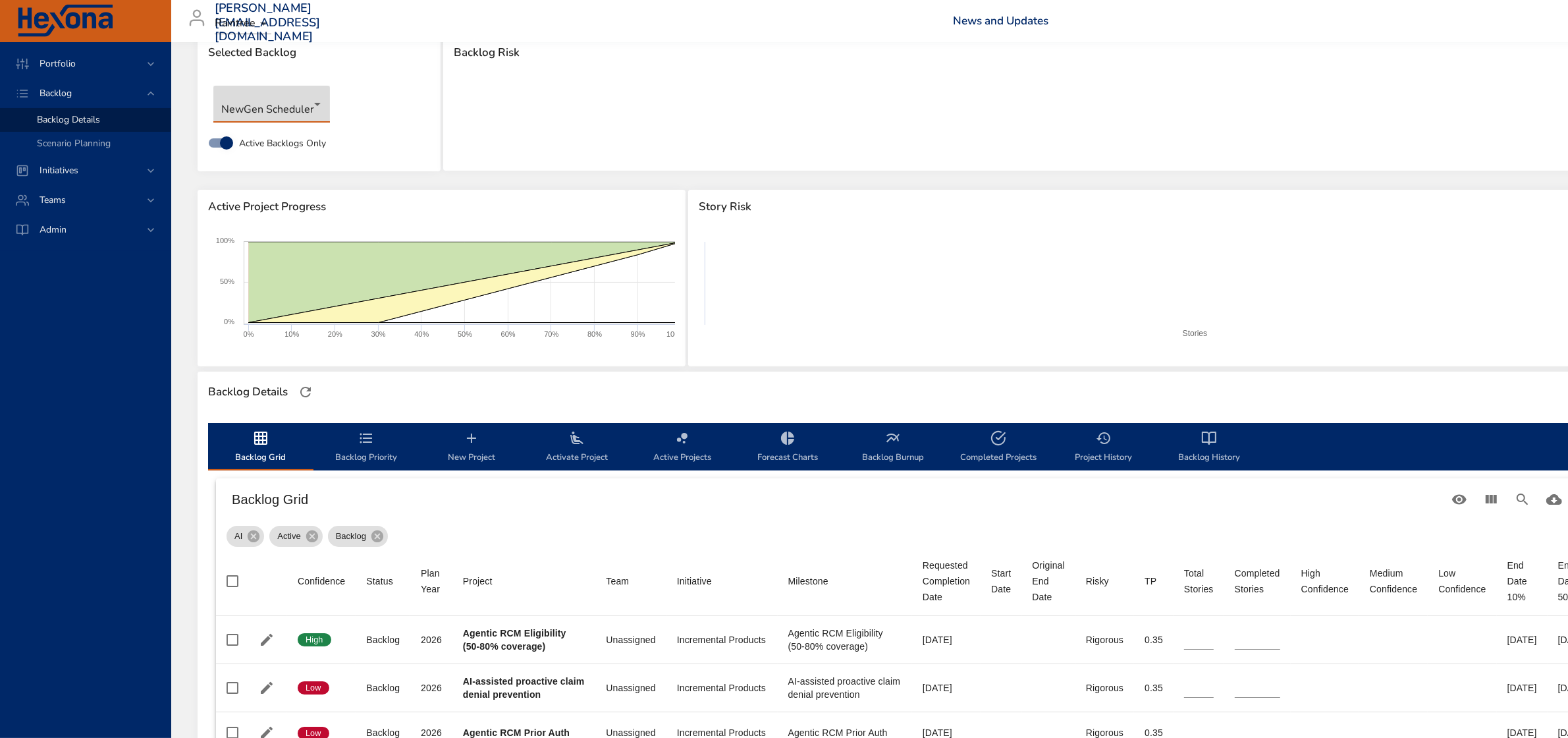
type input "*"
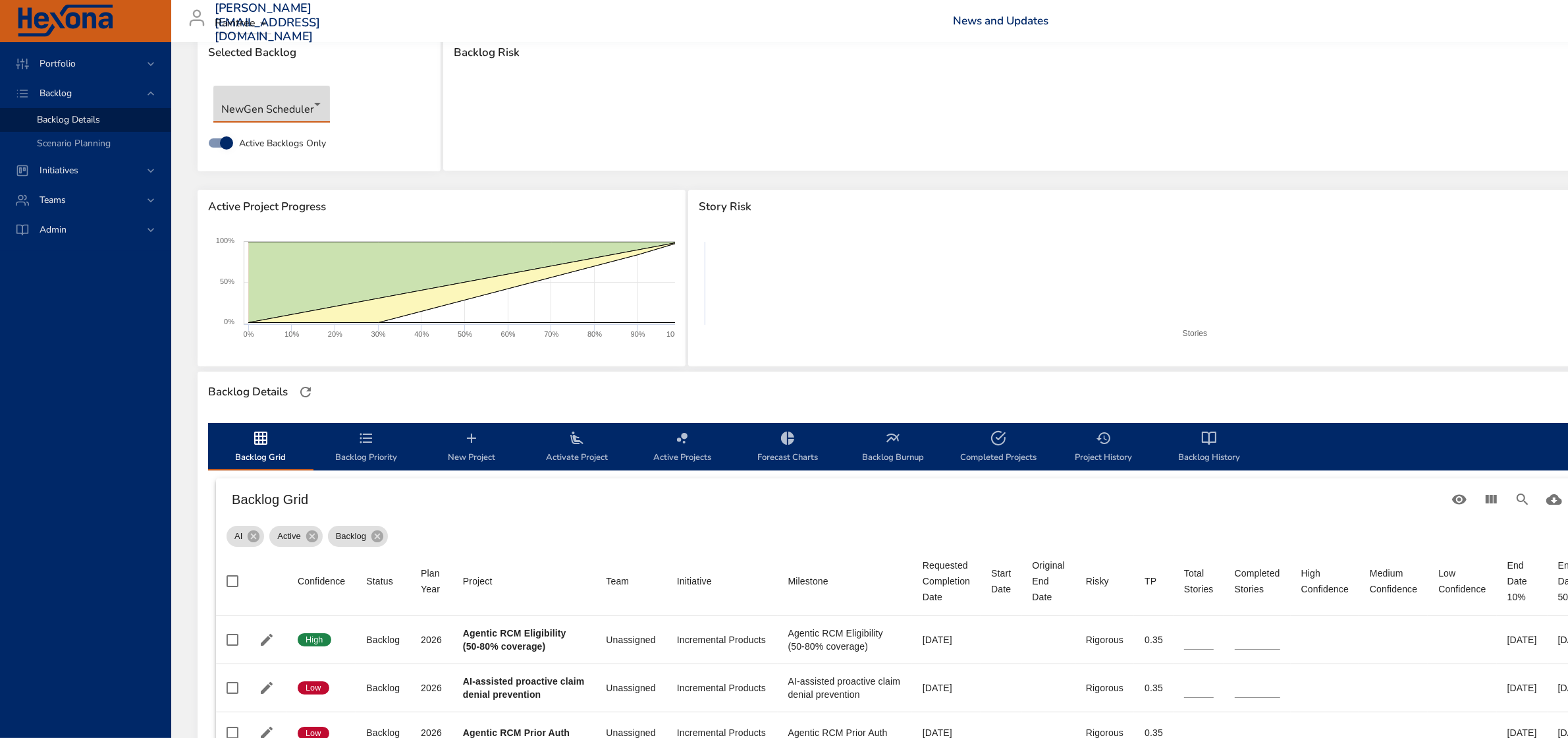
type input "*"
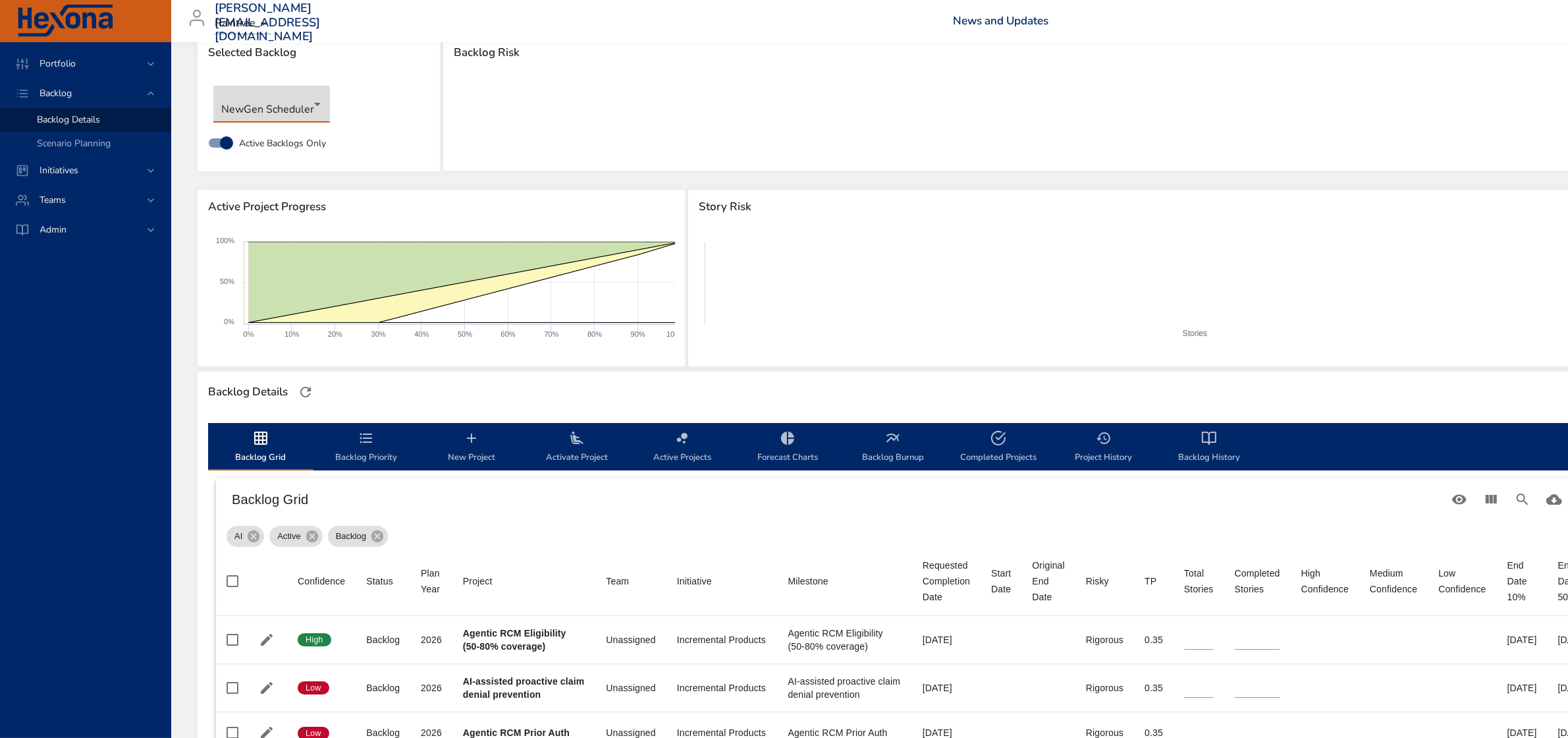
type input "*"
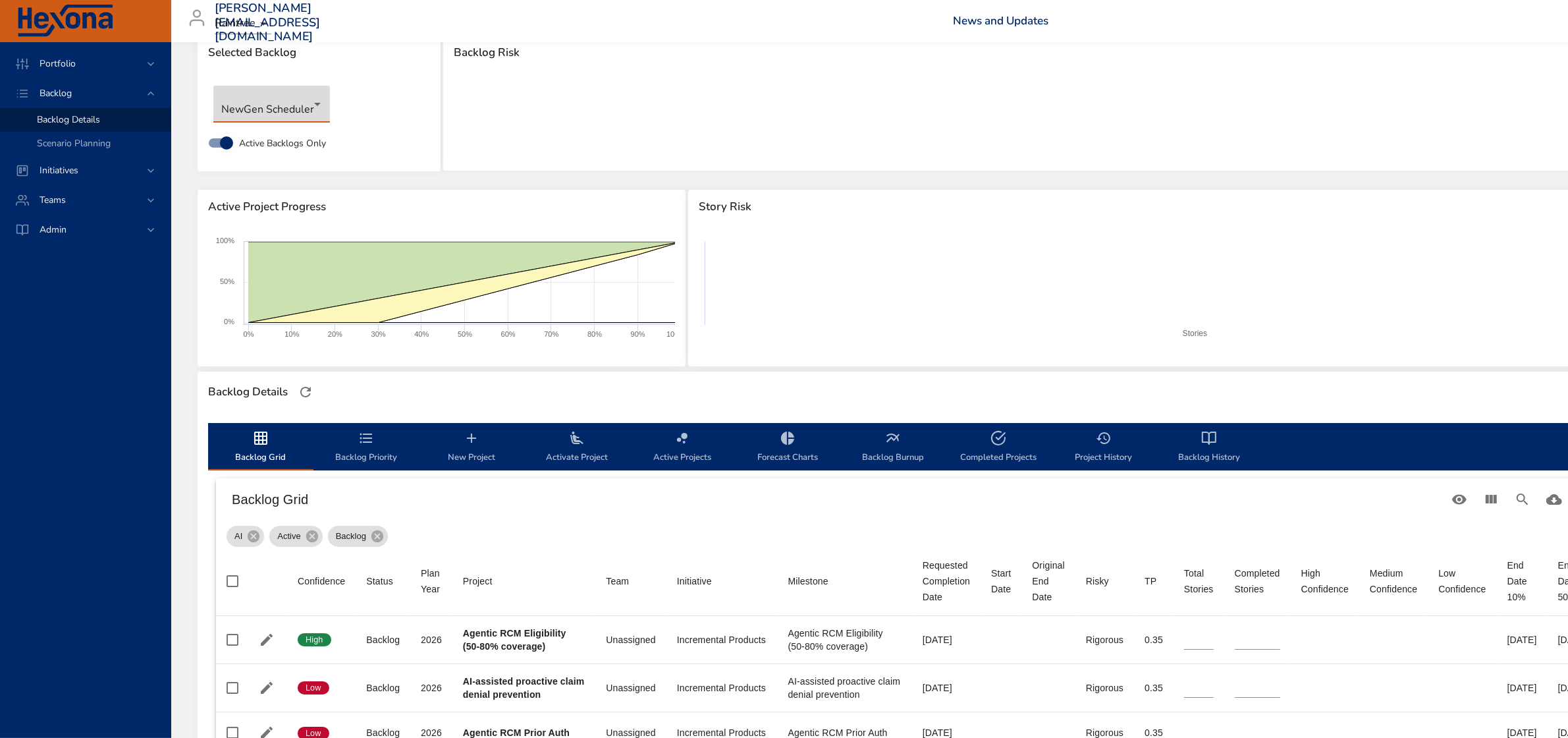
type input "*"
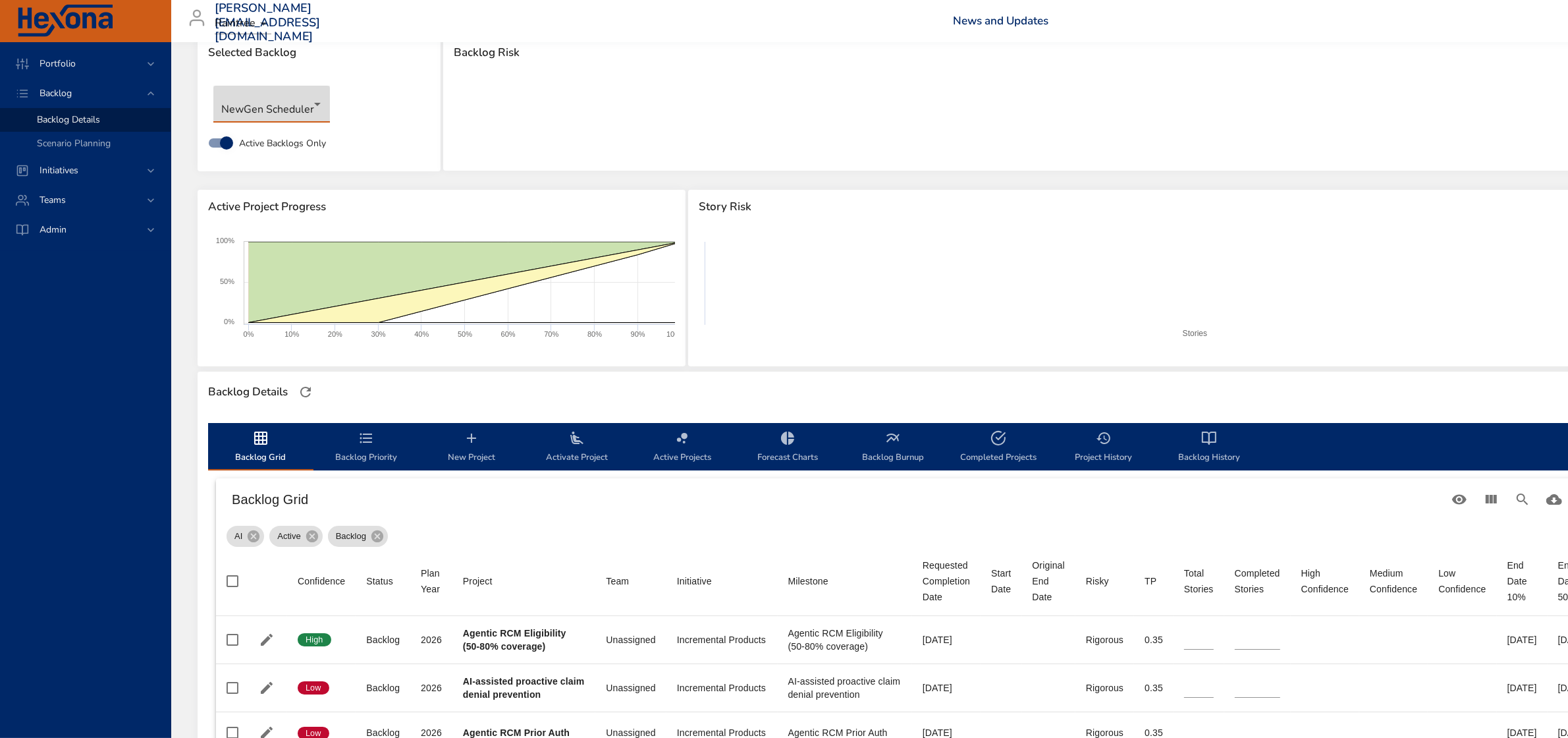
type input "*"
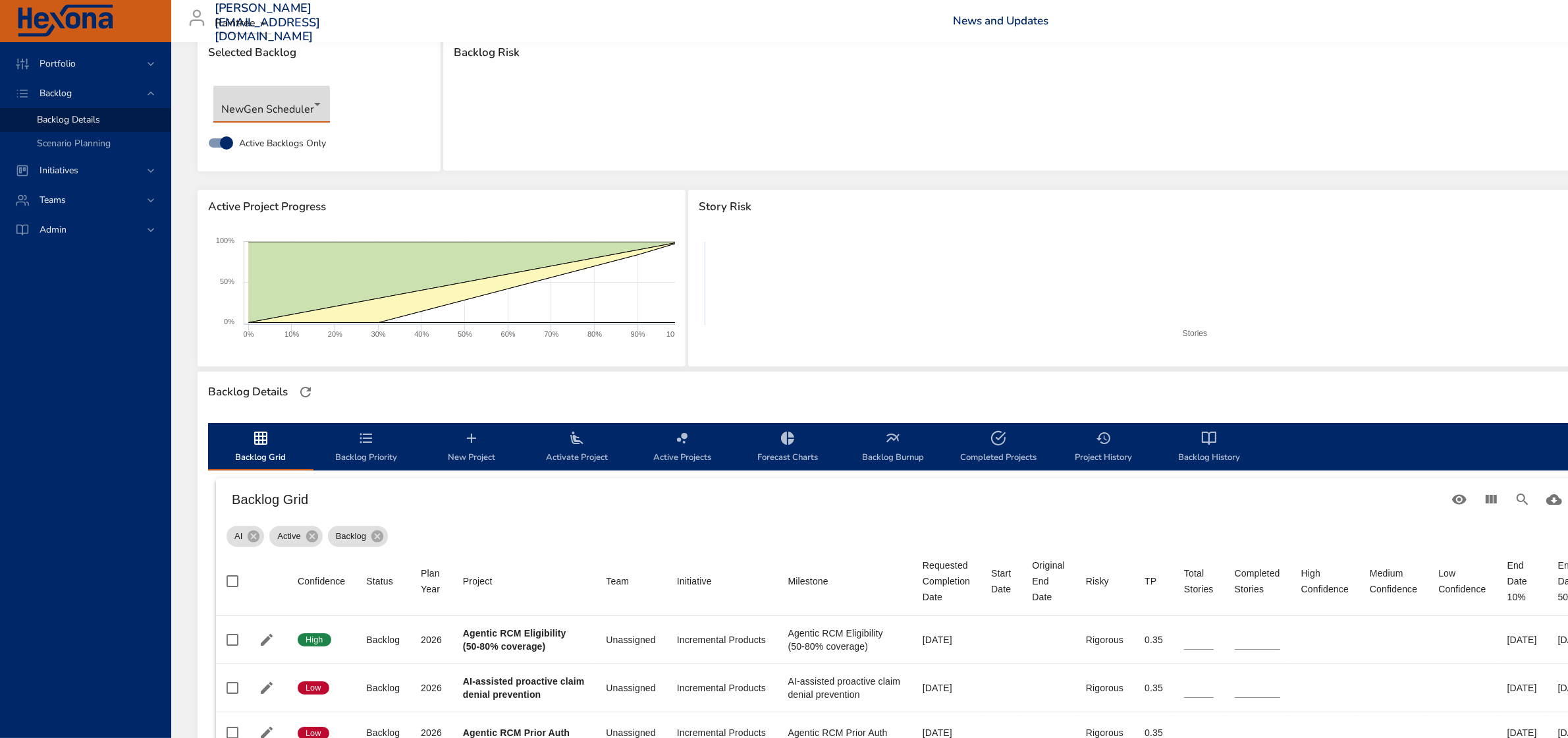
type input "*"
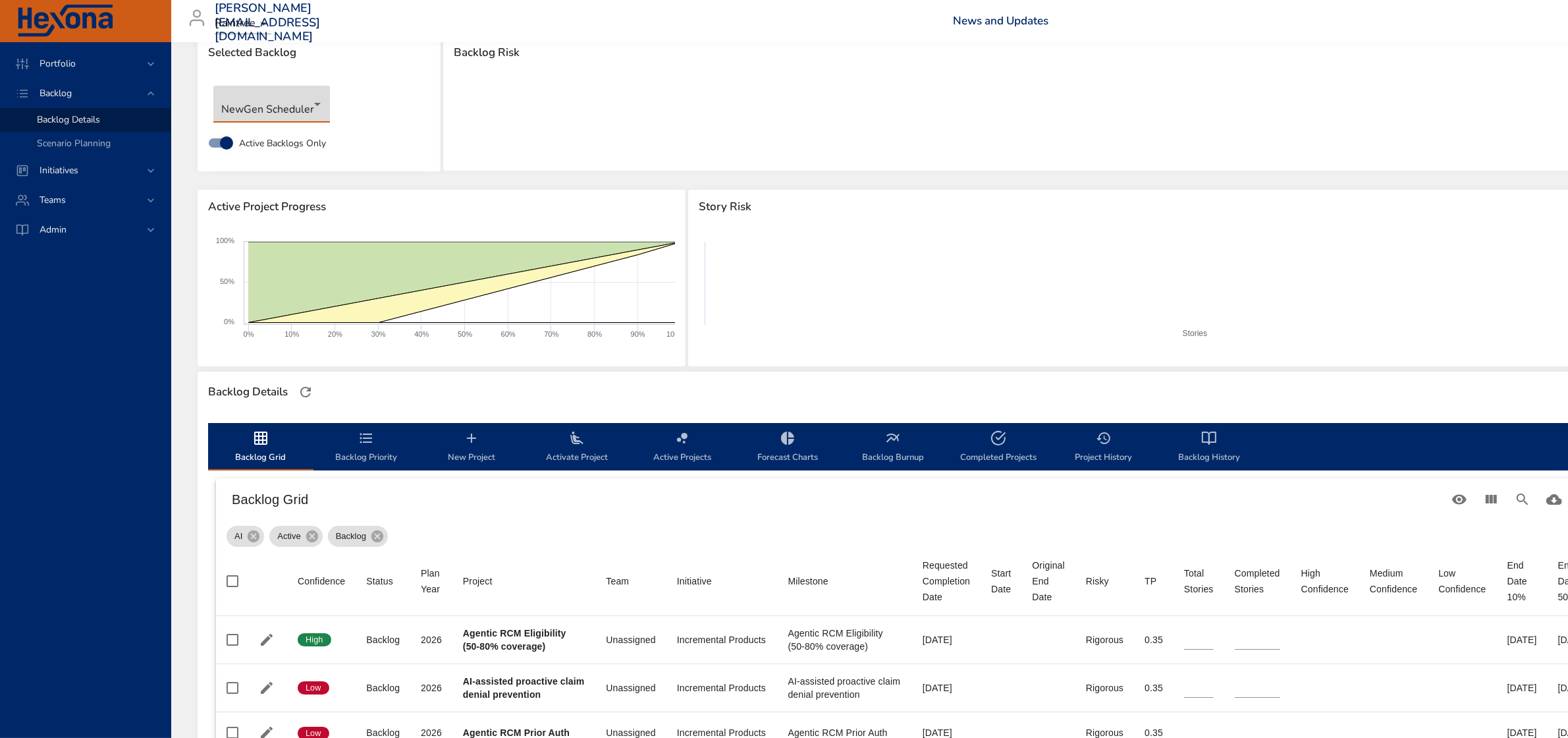
type input "*"
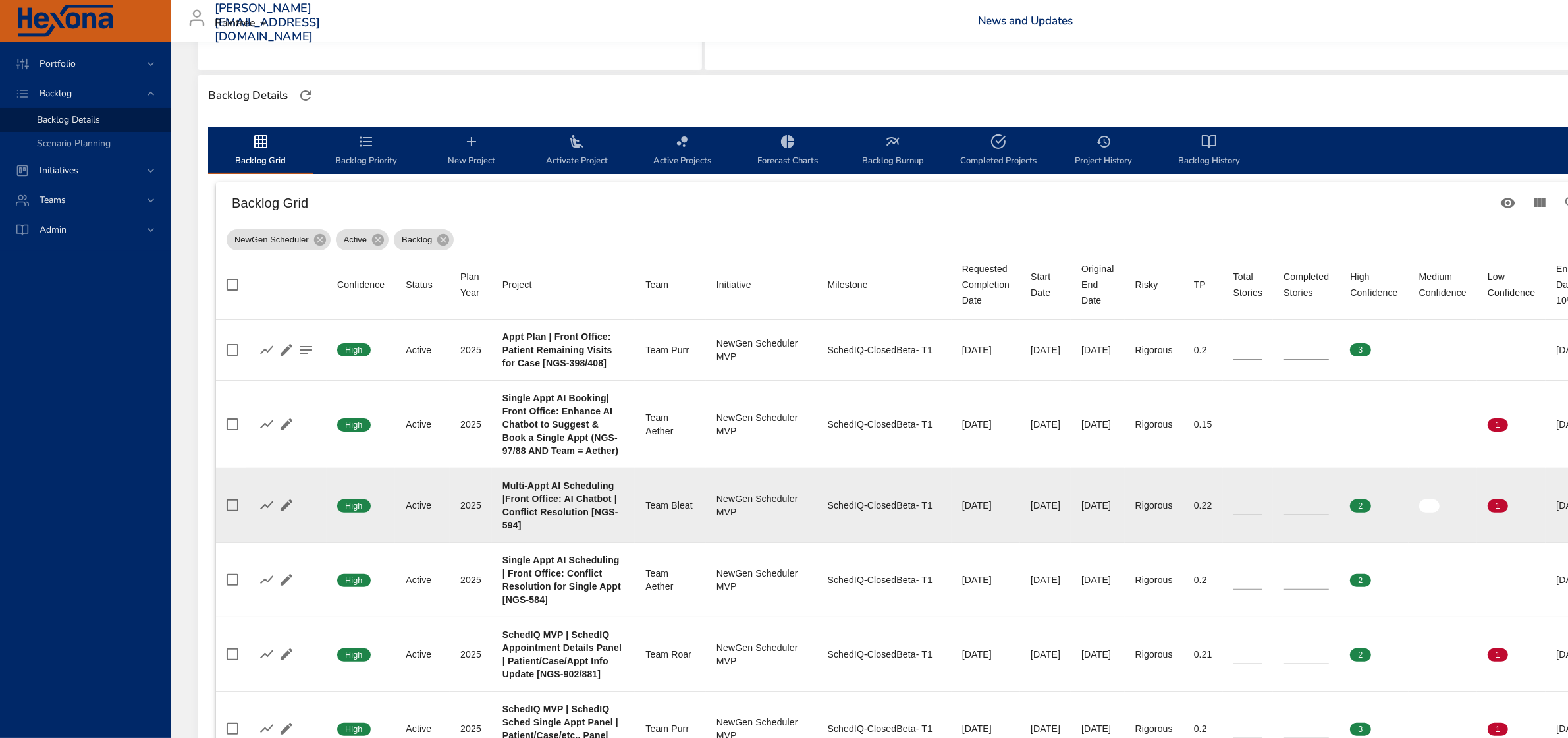
scroll to position [412, 0]
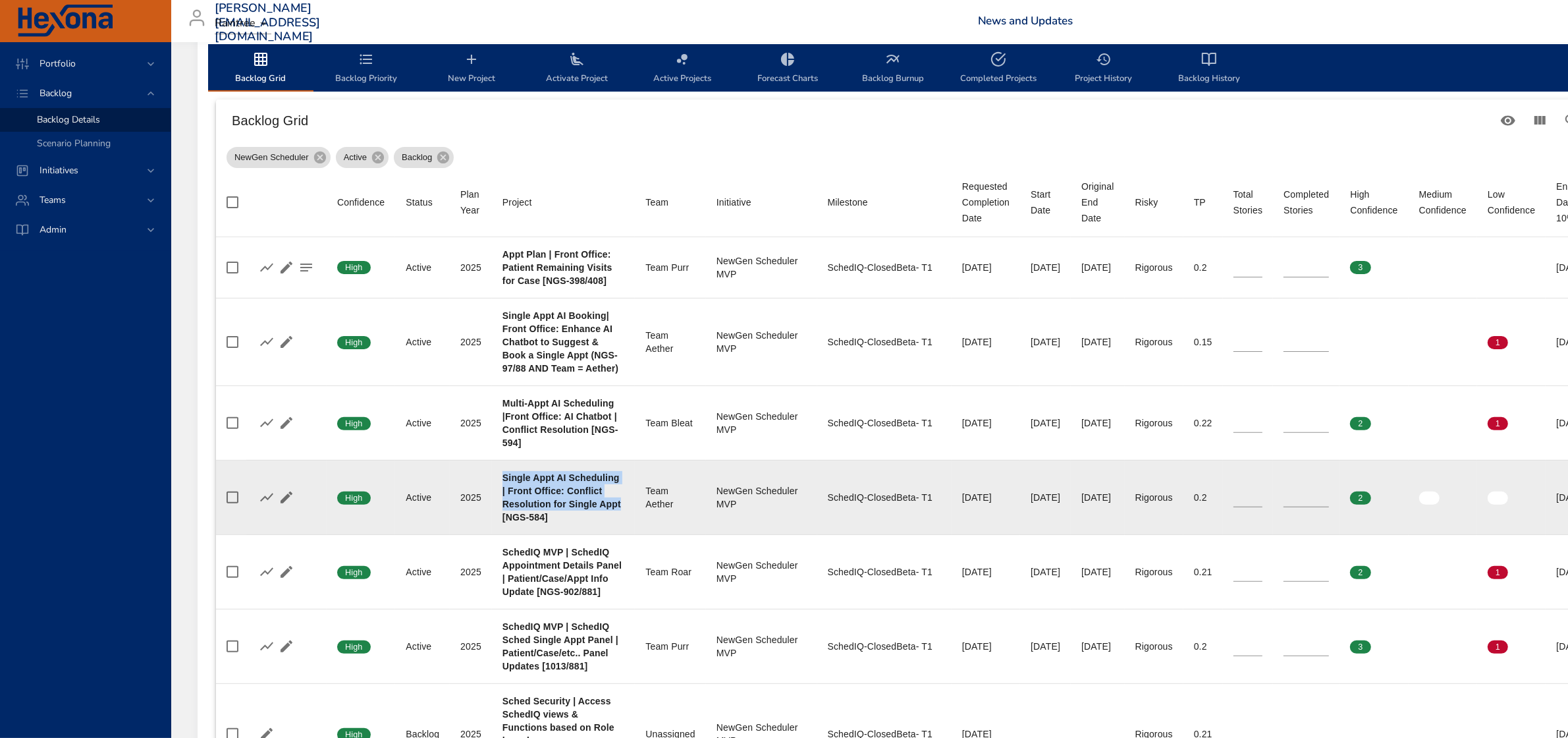
drag, startPoint x: 504, startPoint y: 479, endPoint x: 622, endPoint y: 501, distance: 120.0
click at [622, 501] on div "Single Appt AI Scheduling | Front Office: Conflict Resolution for Single Appt […" at bounding box center [563, 497] width 122 height 53
click at [564, 525] on td "Project Single Appt AI Scheduling | Front Office: Conflict Resolution for Singl…" at bounding box center [563, 496] width 143 height 74
drag, startPoint x: 504, startPoint y: 478, endPoint x: 565, endPoint y: 514, distance: 70.8
click at [565, 514] on div "Single Appt AI Scheduling | Front Office: Conflict Resolution for Single Appt […" at bounding box center [563, 497] width 122 height 53
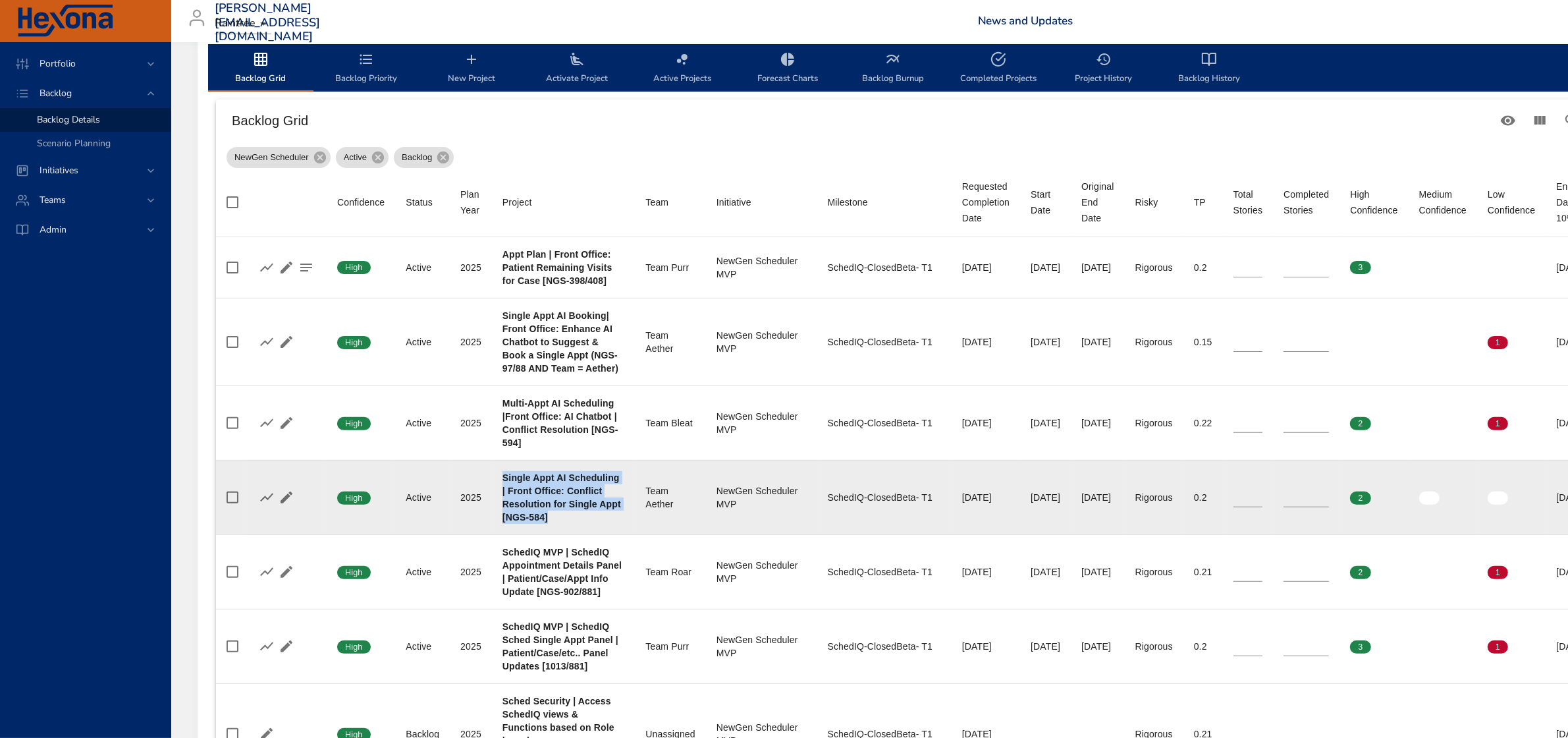
copy b "Single Appt AI Scheduling | Front Office: Conflict Resolution for Single Appt […"
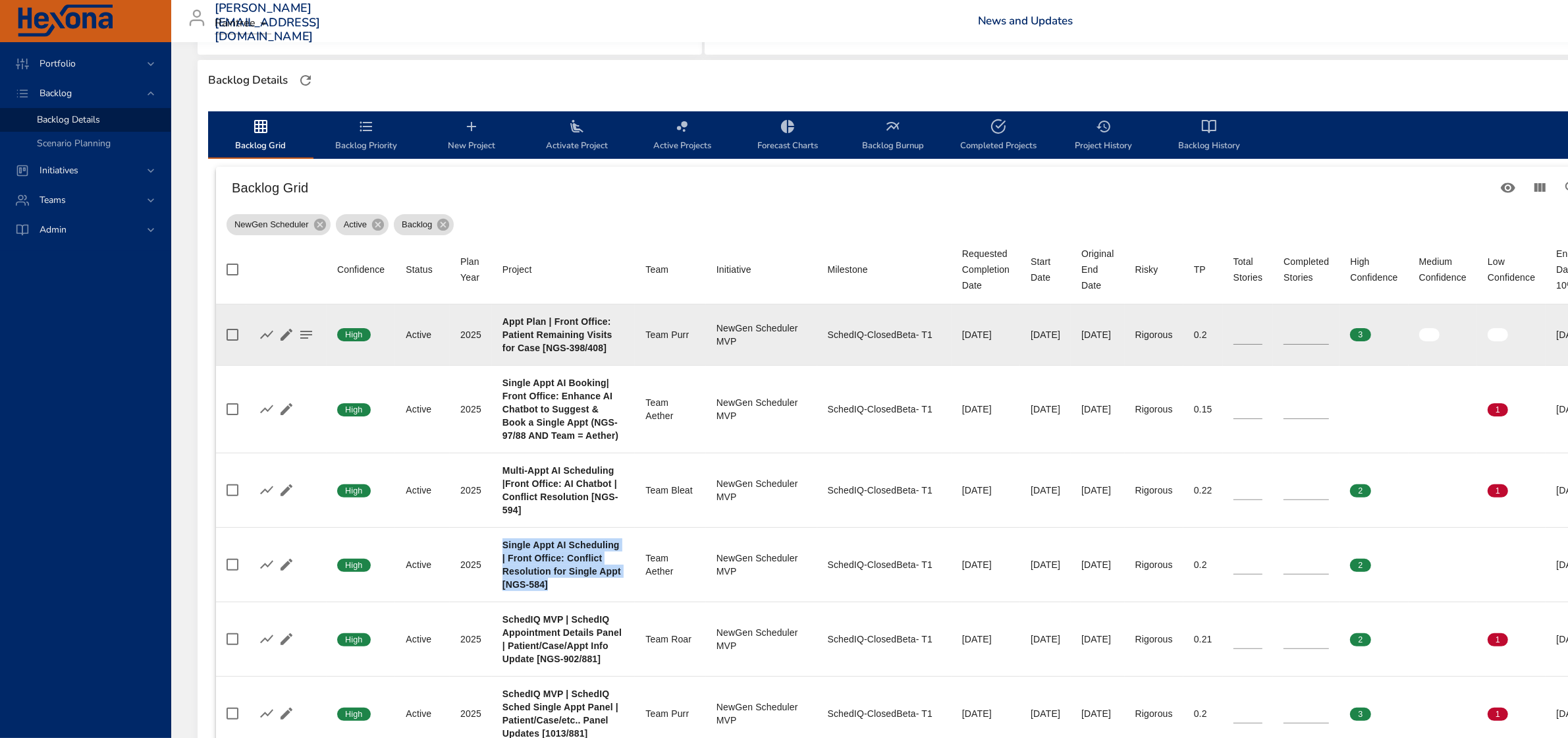
scroll to position [329, 0]
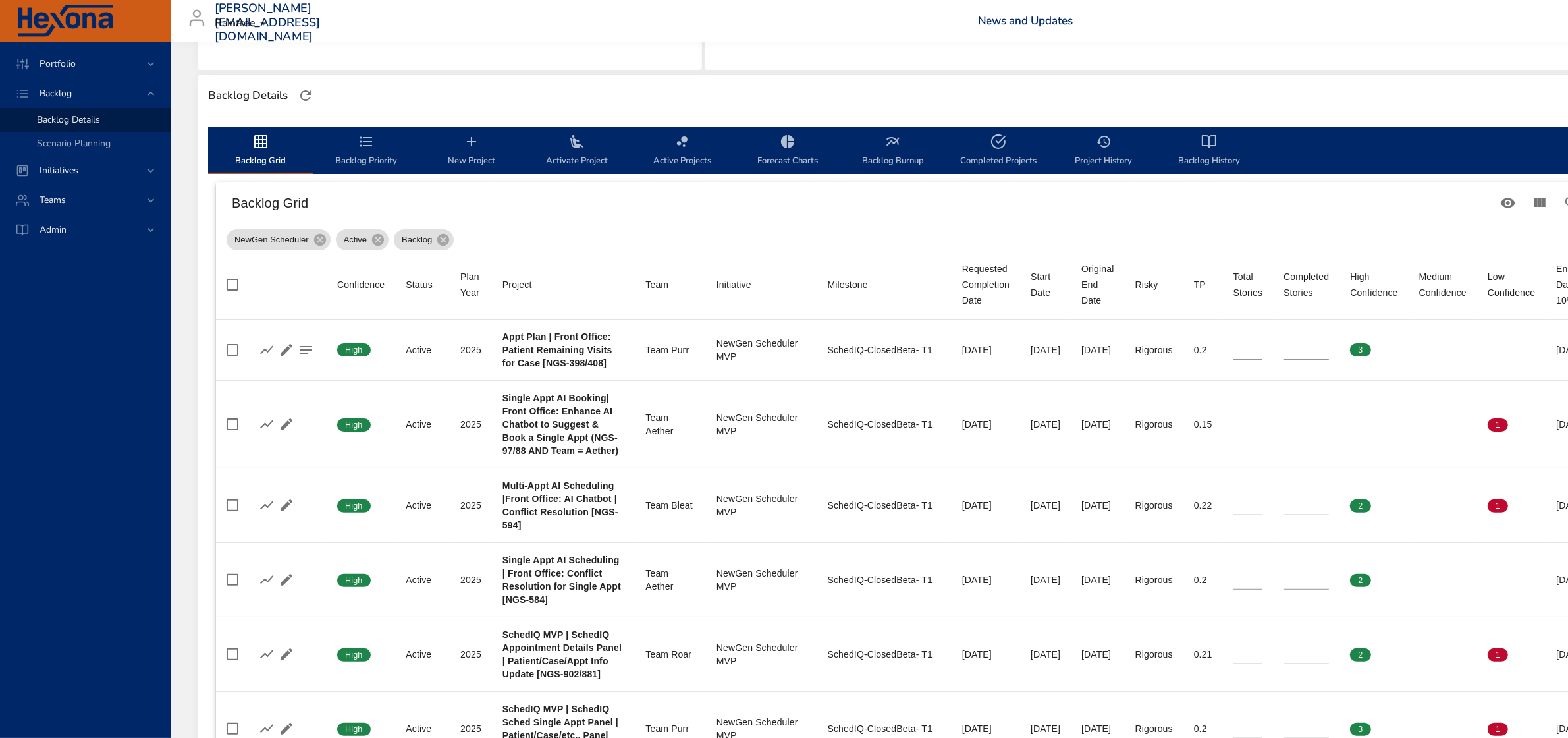
click at [663, 222] on div "Backlog Grid" at bounding box center [957, 203] width 1482 height 42
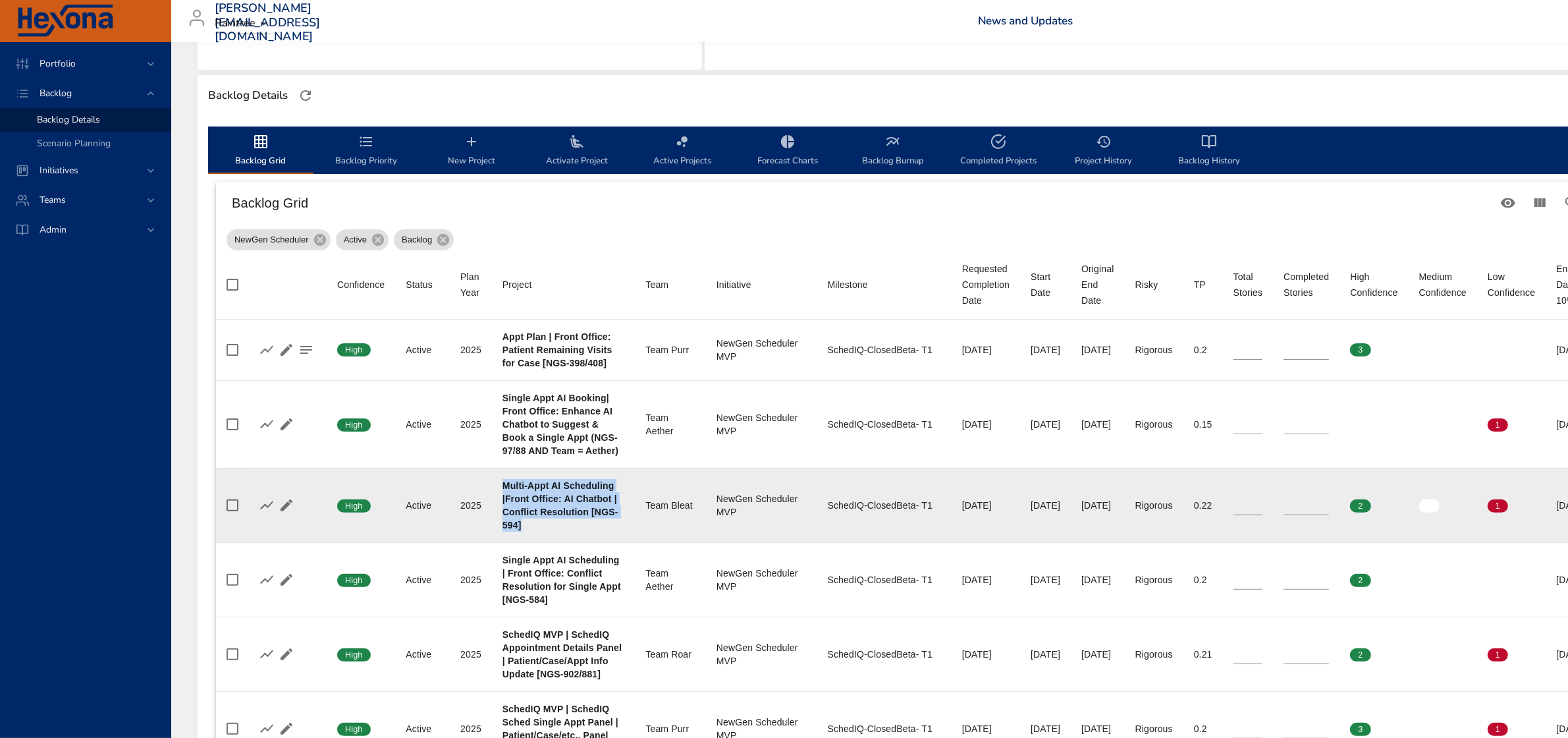
drag, startPoint x: 502, startPoint y: 488, endPoint x: 529, endPoint y: 519, distance: 41.1
click at [529, 519] on div "Multi-Appt AI Scheduling |Front Office: AI Chatbot | Conflict Resolution [NGS-5…" at bounding box center [563, 505] width 122 height 53
copy b "Multi-Appt AI Scheduling |Front Office: AI Chatbot | Conflict Resolution [NGS-5…"
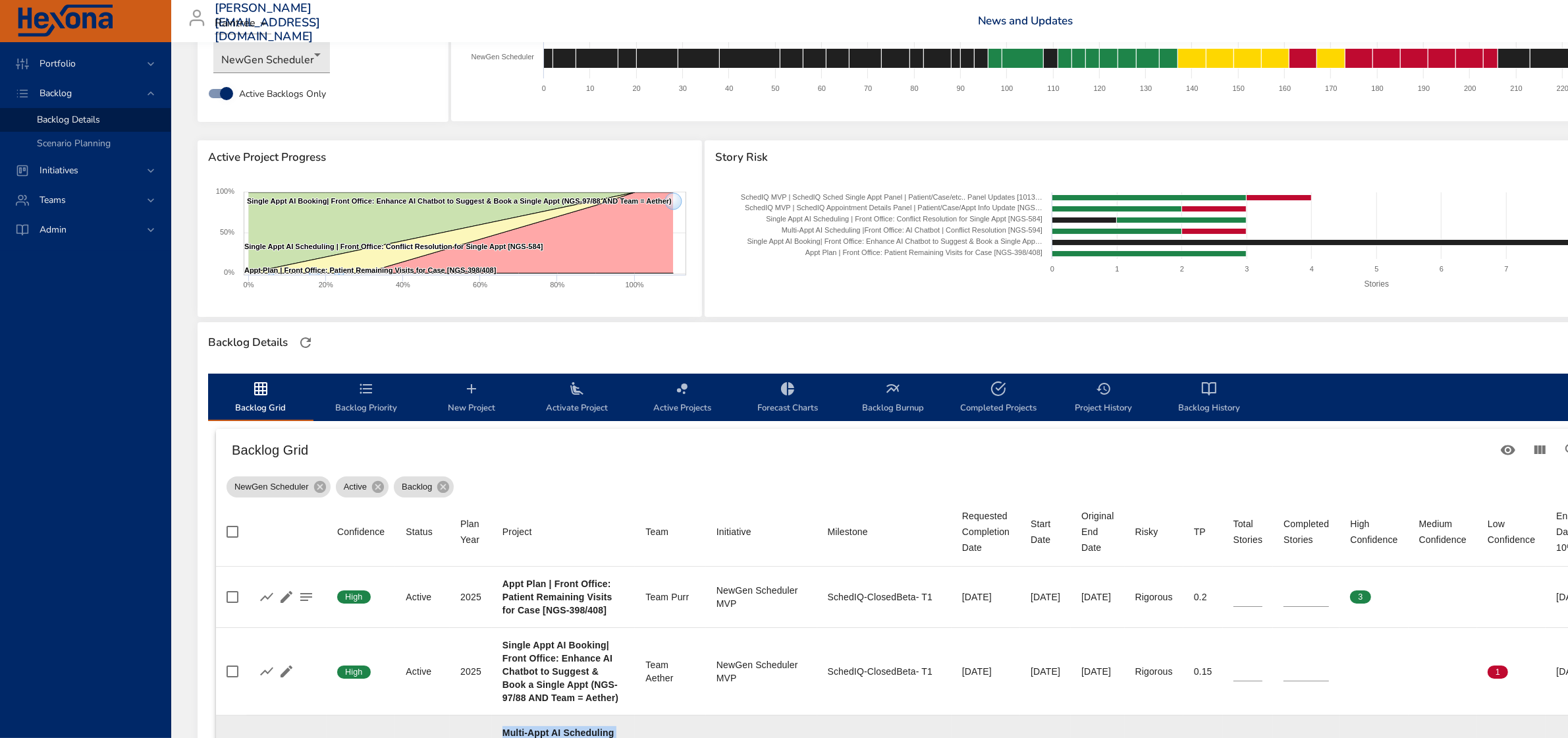
scroll to position [0, 0]
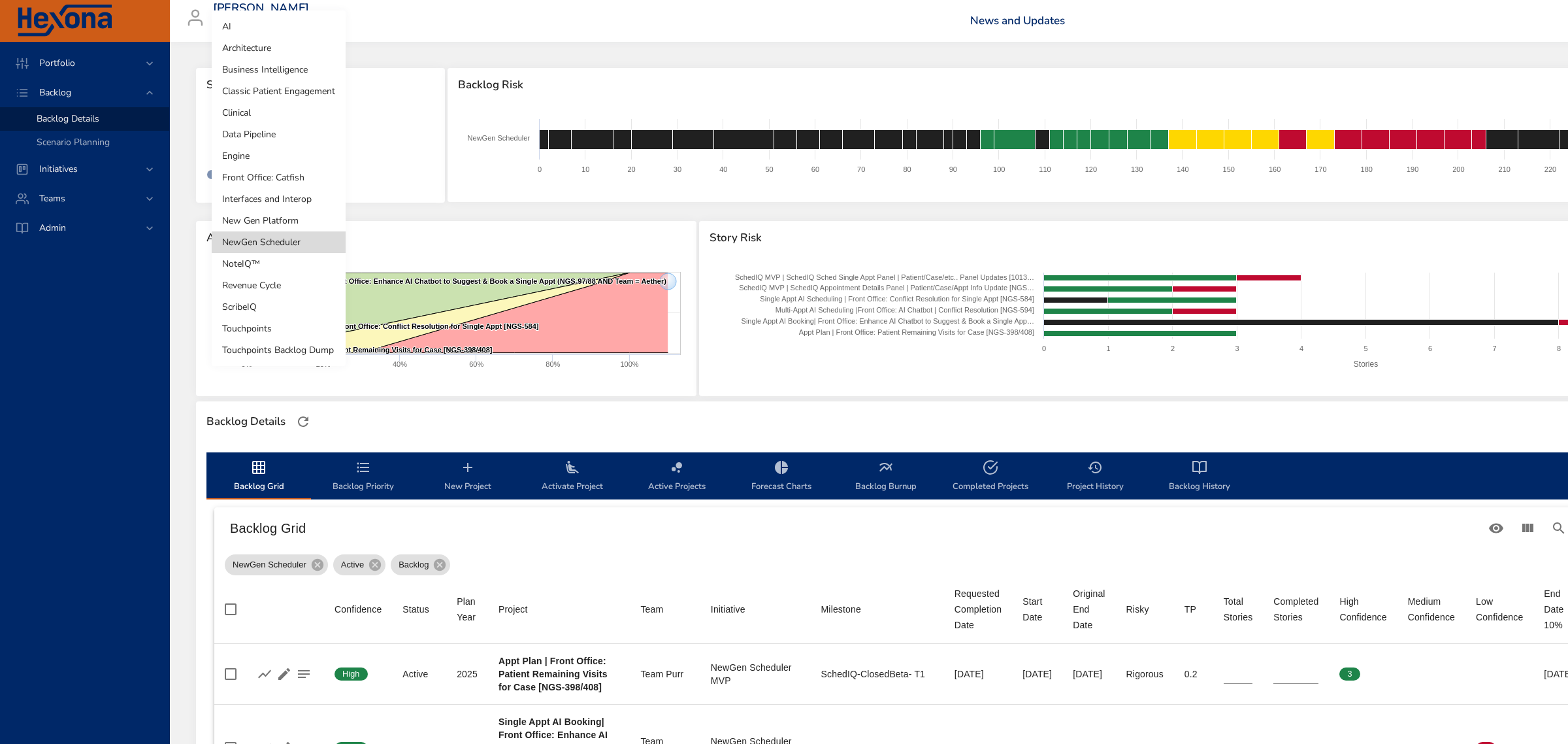
click at [286, 133] on body "Portfolio Backlog Backlog Details Scenario Planning Initiatives Teams Admin [PE…" at bounding box center [784, 372] width 1568 height 744
click at [251, 327] on li "Touchpoints" at bounding box center [278, 329] width 134 height 22
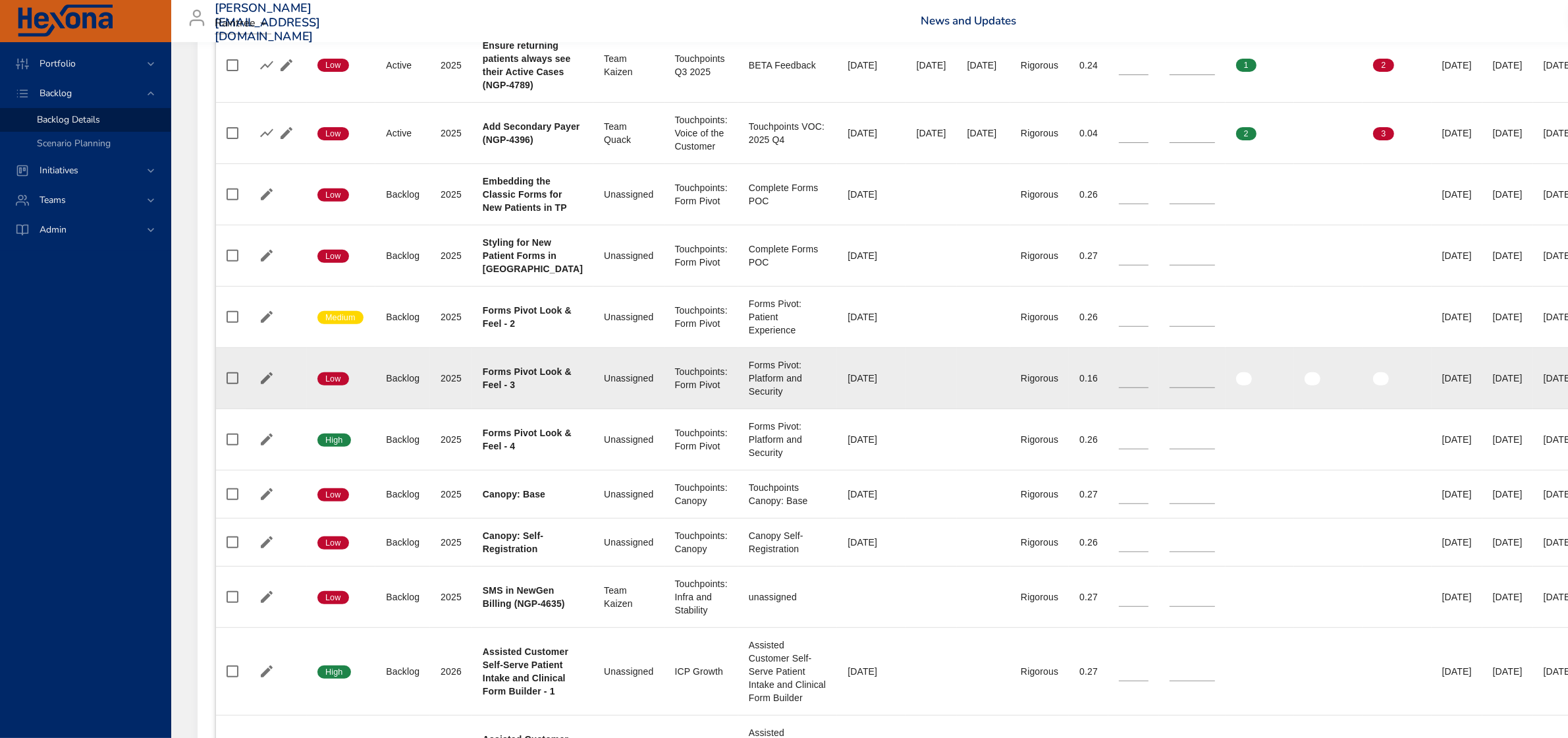
scroll to position [658, 0]
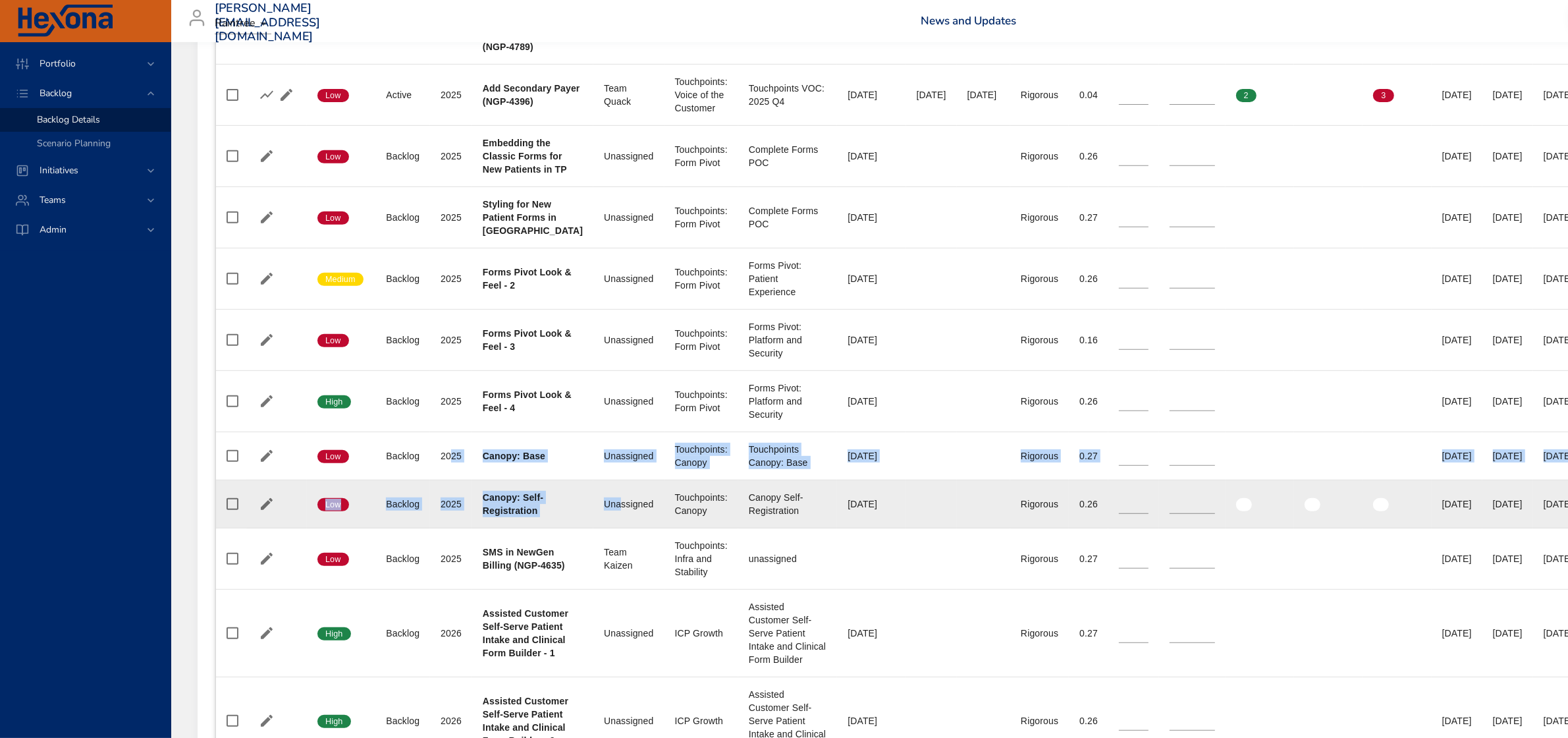
drag, startPoint x: 449, startPoint y: 458, endPoint x: 602, endPoint y: 539, distance: 173.1
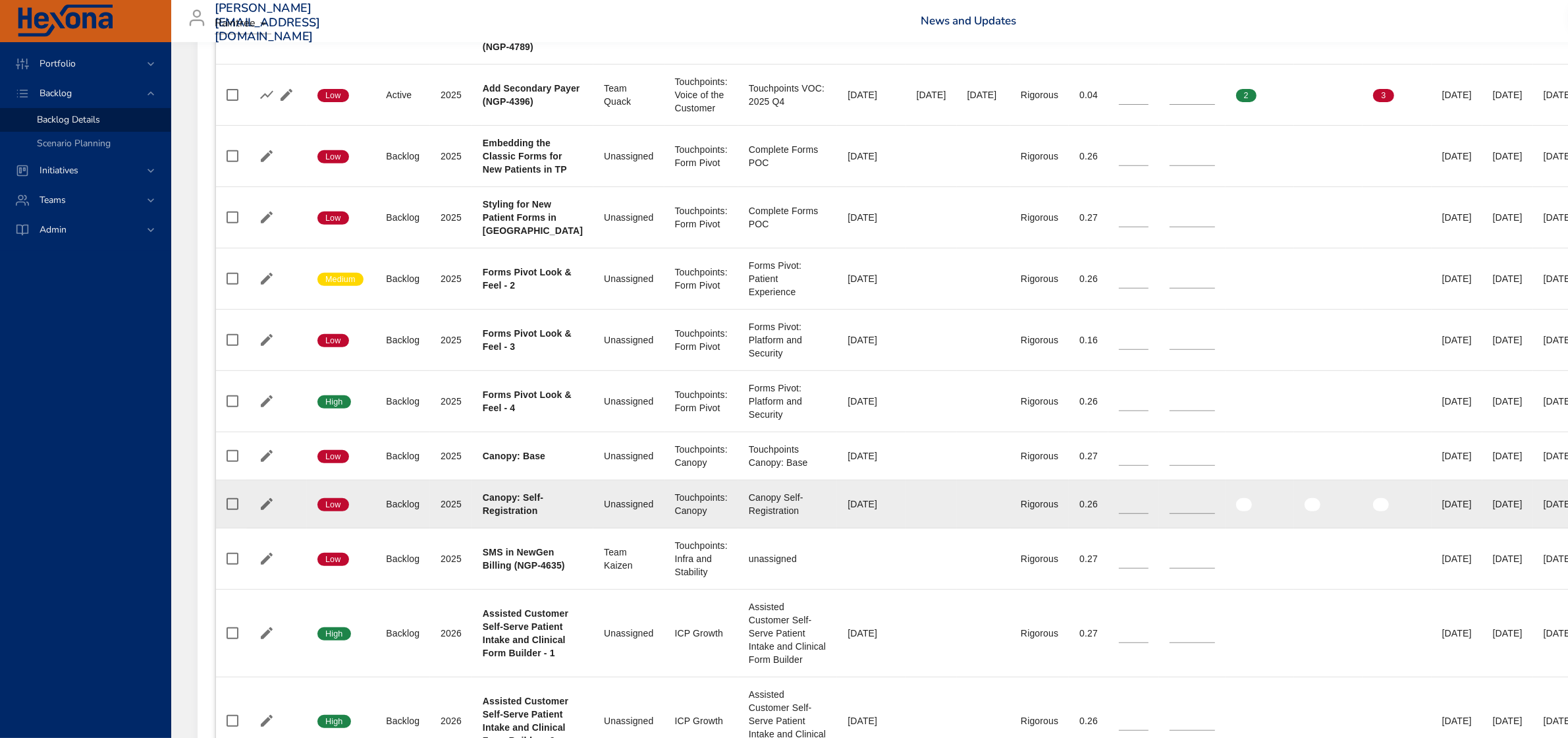
click at [645, 518] on td "Team Unassigned" at bounding box center [629, 504] width 71 height 48
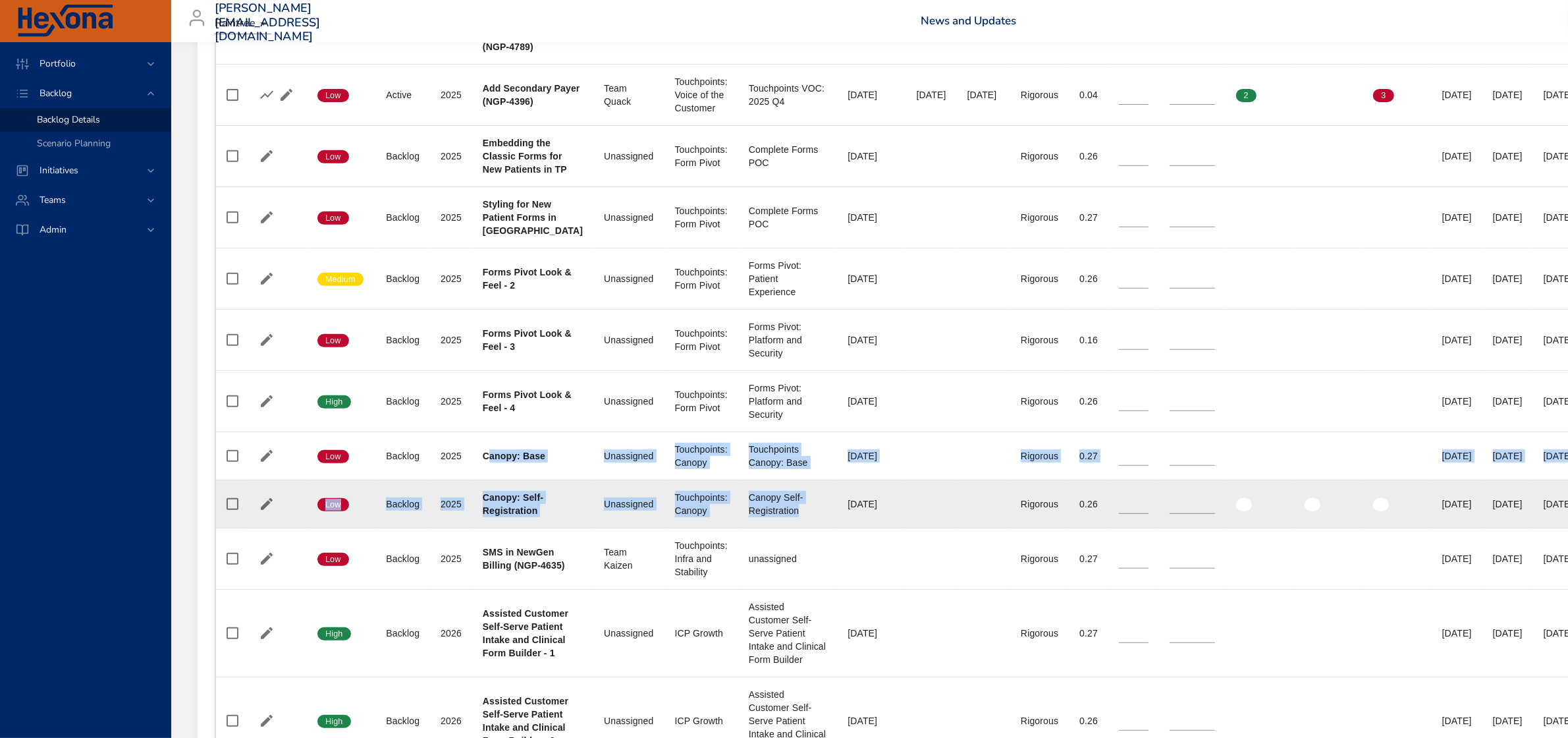
drag, startPoint x: 486, startPoint y: 470, endPoint x: 789, endPoint y: 530, distance: 308.9
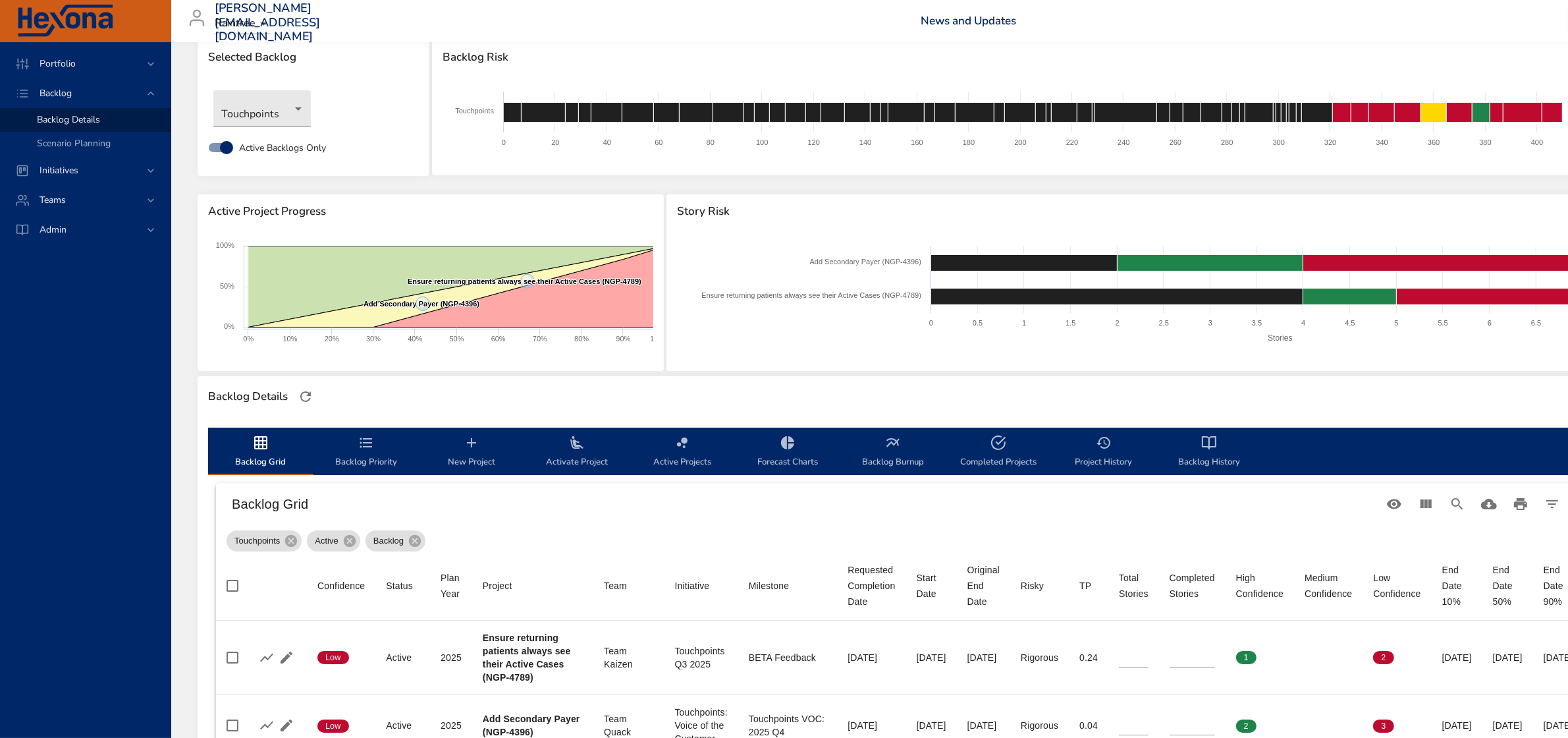
scroll to position [0, 0]
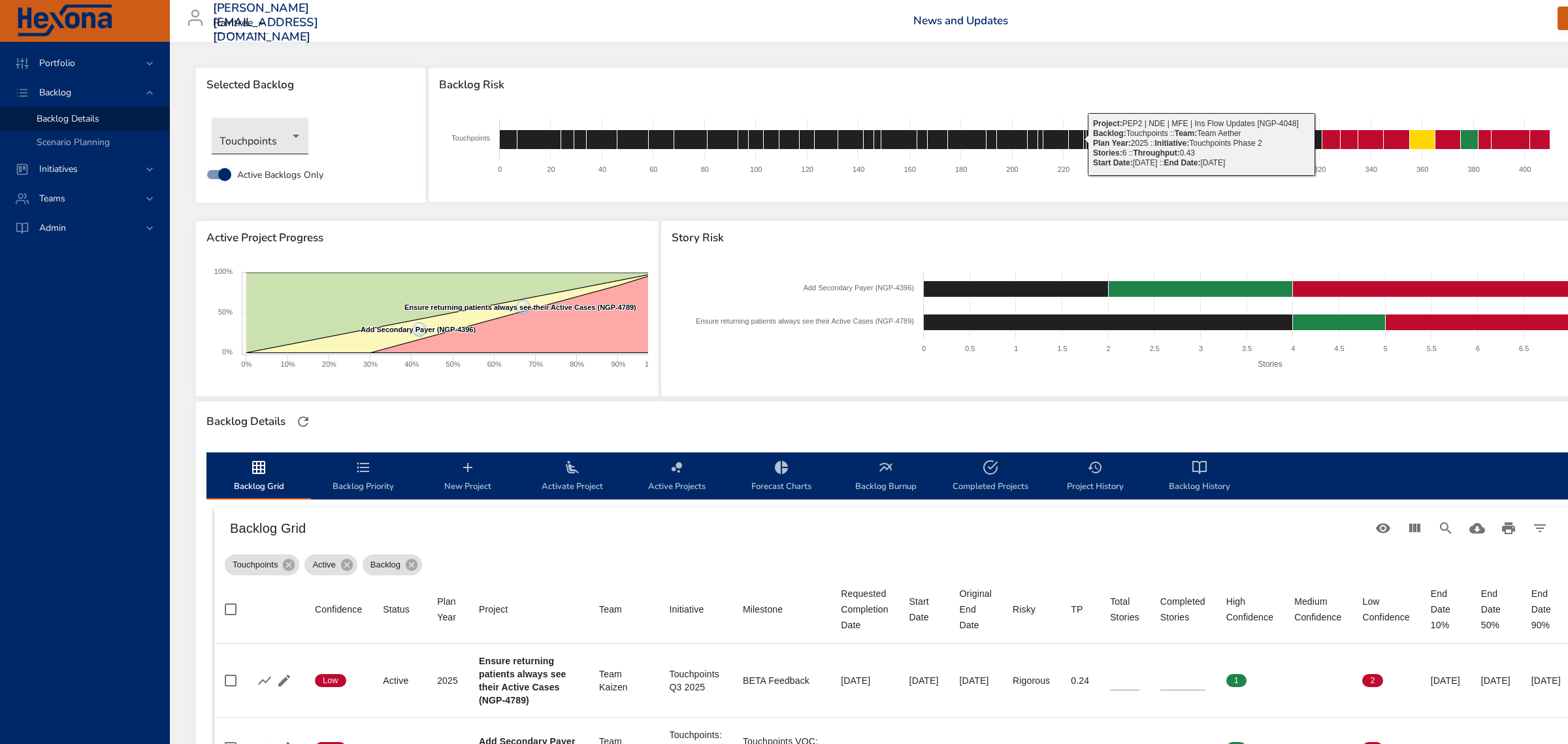
click at [289, 145] on body "Portfolio Backlog Backlog Details Scenario Planning Initiatives Teams Admin [PE…" at bounding box center [784, 372] width 1568 height 744
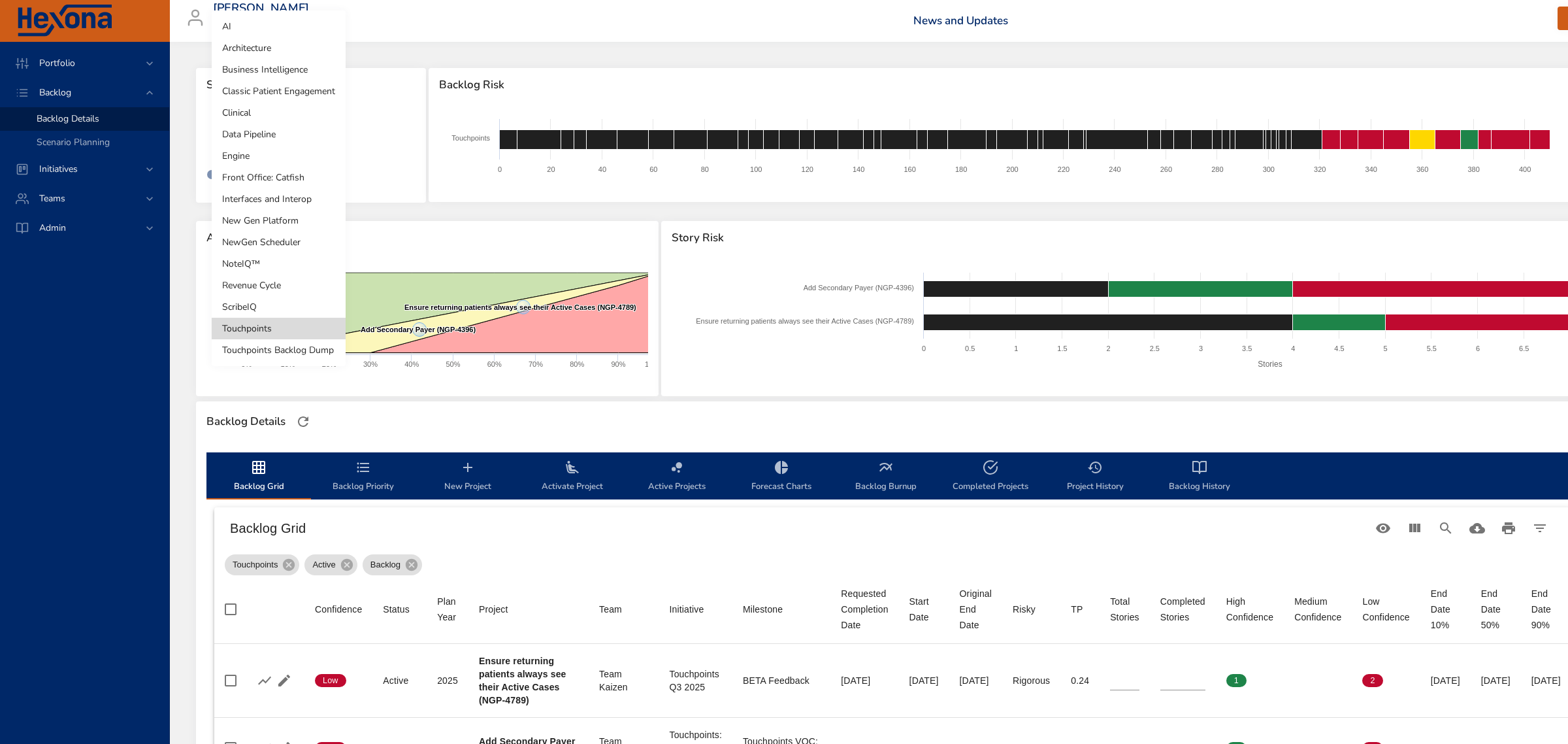
click at [289, 262] on li "NoteIQ™" at bounding box center [278, 264] width 134 height 22
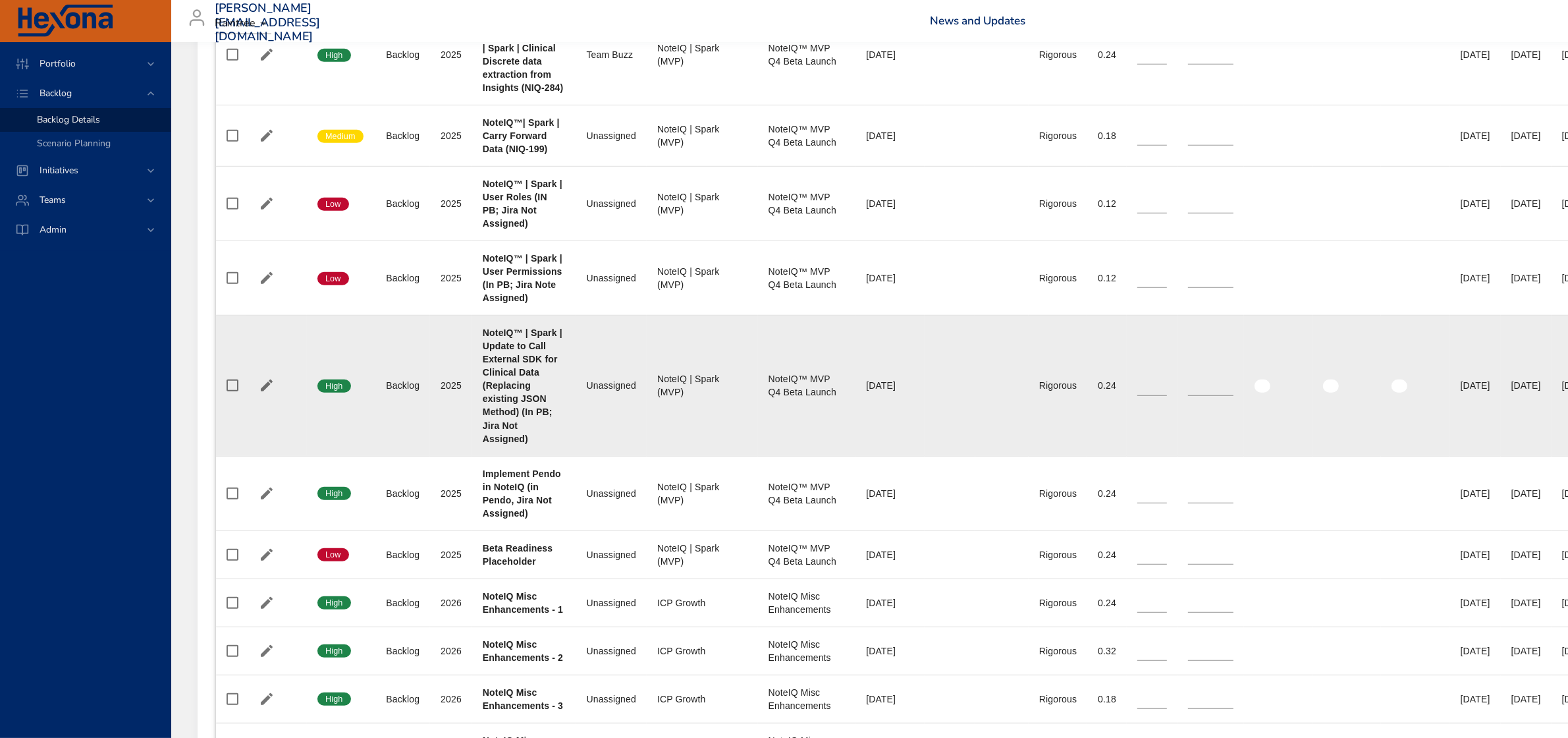
scroll to position [1070, 0]
